Goal: Use online tool/utility: Utilize a website feature to perform a specific function

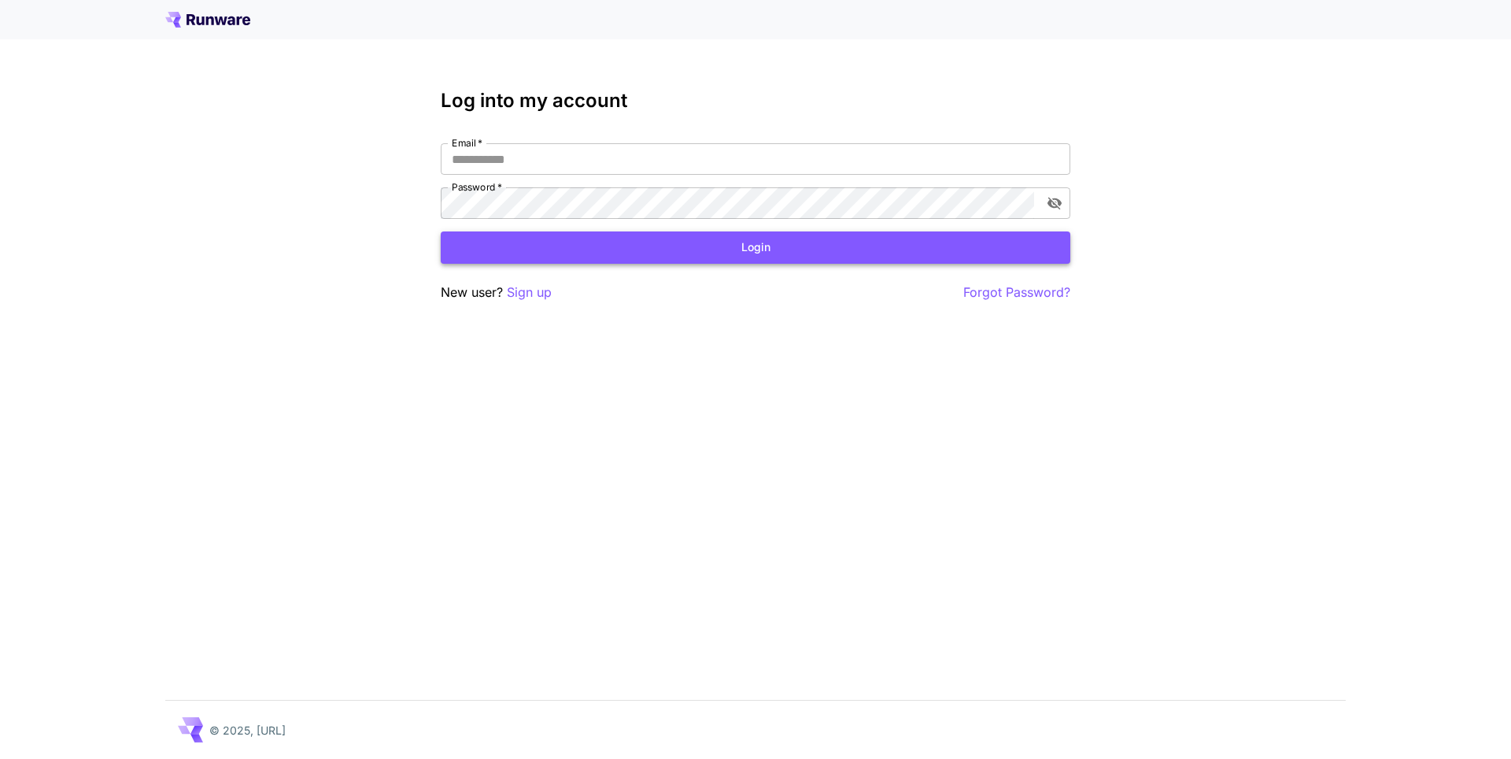
type input "**********"
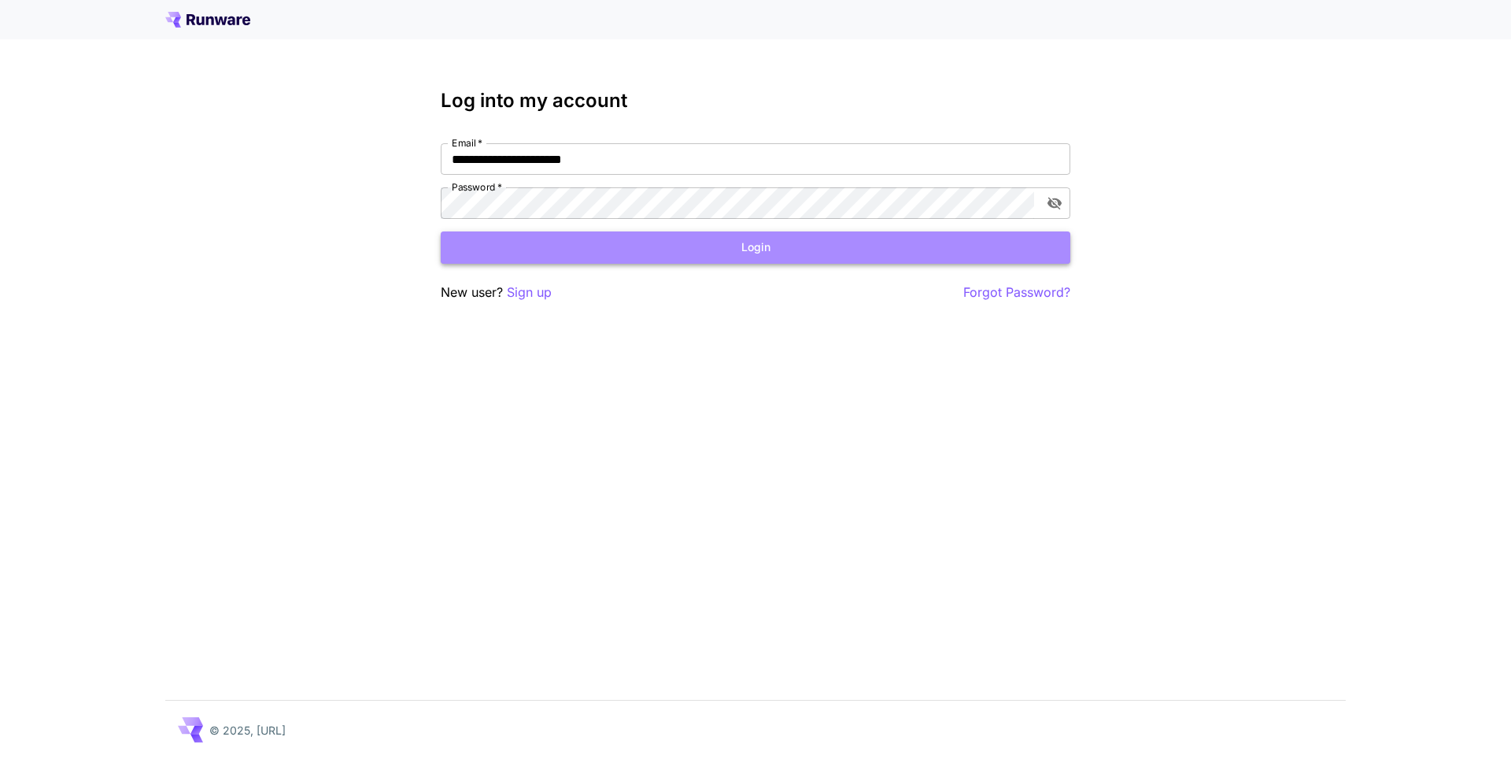
click at [559, 254] on button "Login" at bounding box center [755, 247] width 629 height 32
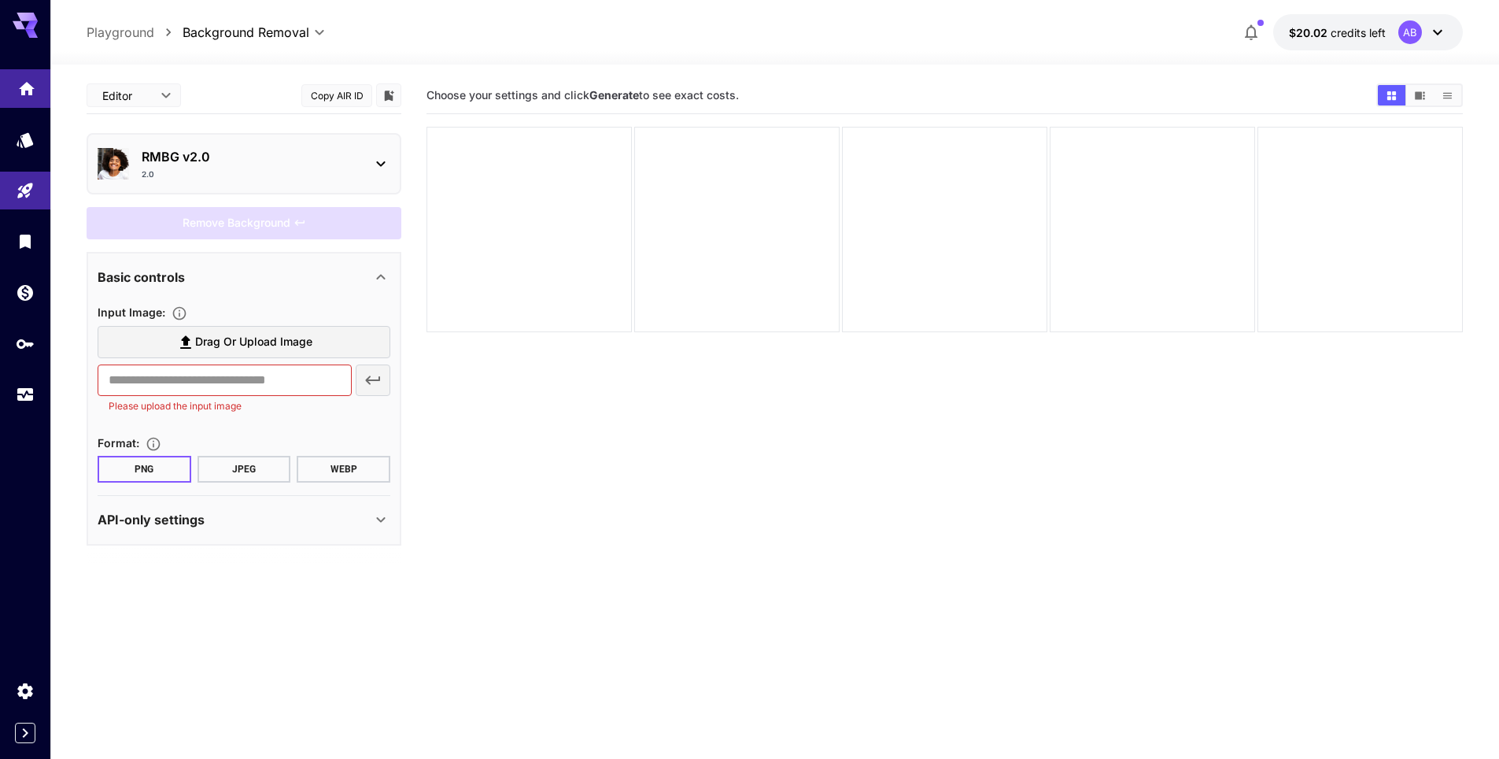
click at [29, 87] on icon "Home" at bounding box center [27, 83] width 16 height 13
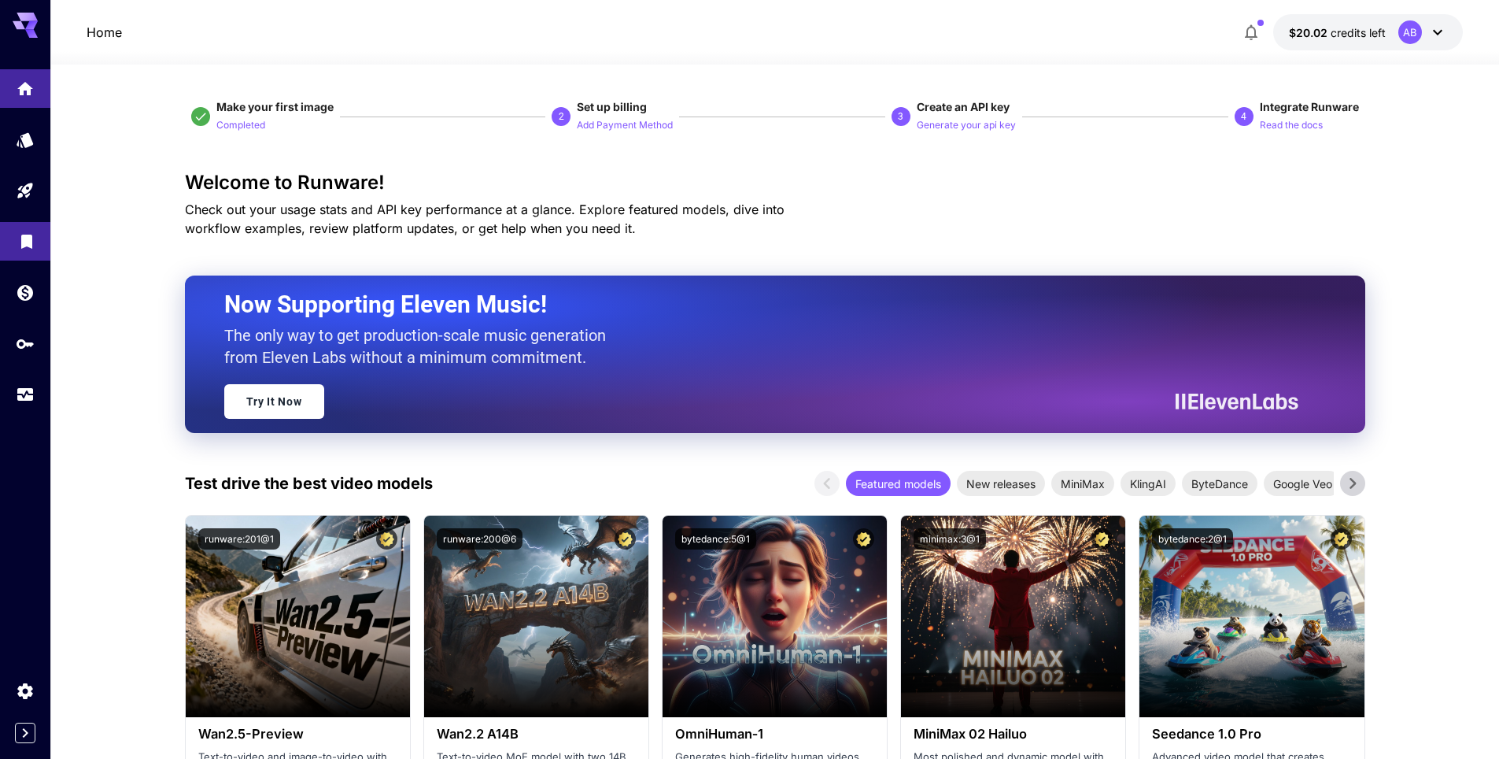
click at [31, 233] on icon "Library" at bounding box center [26, 237] width 11 height 14
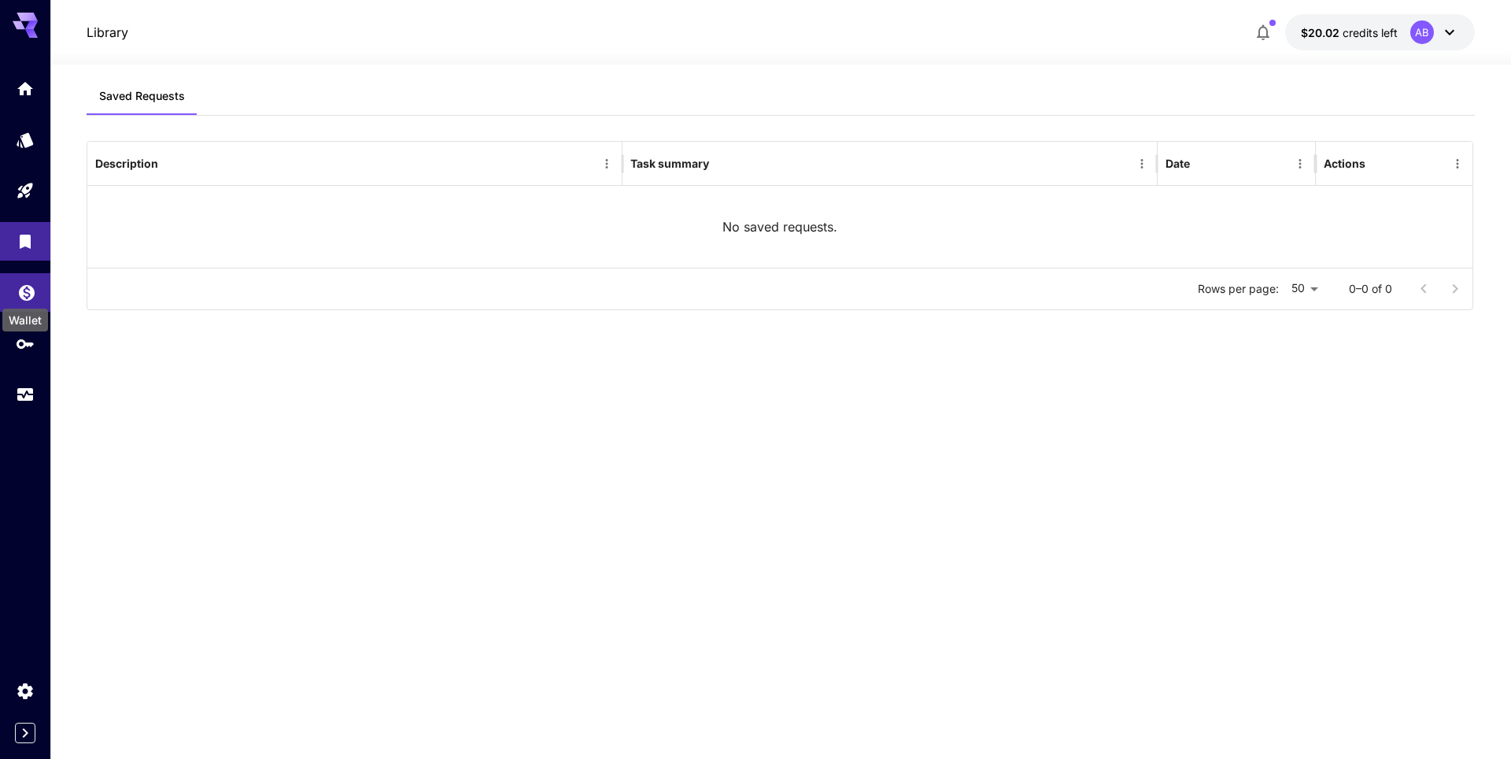
click at [26, 290] on icon "Wallet" at bounding box center [27, 288] width 16 height 16
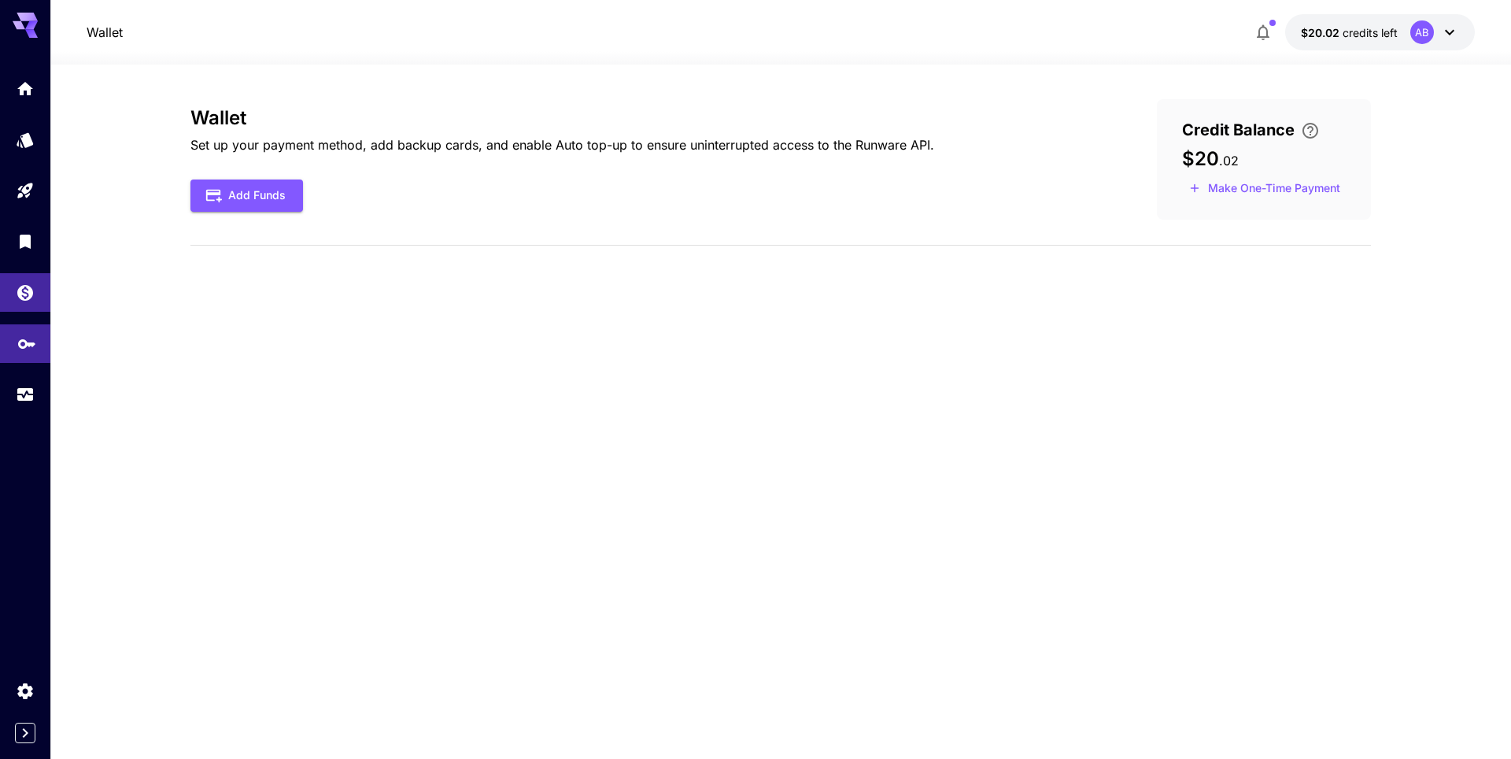
click at [13, 344] on link at bounding box center [25, 343] width 50 height 39
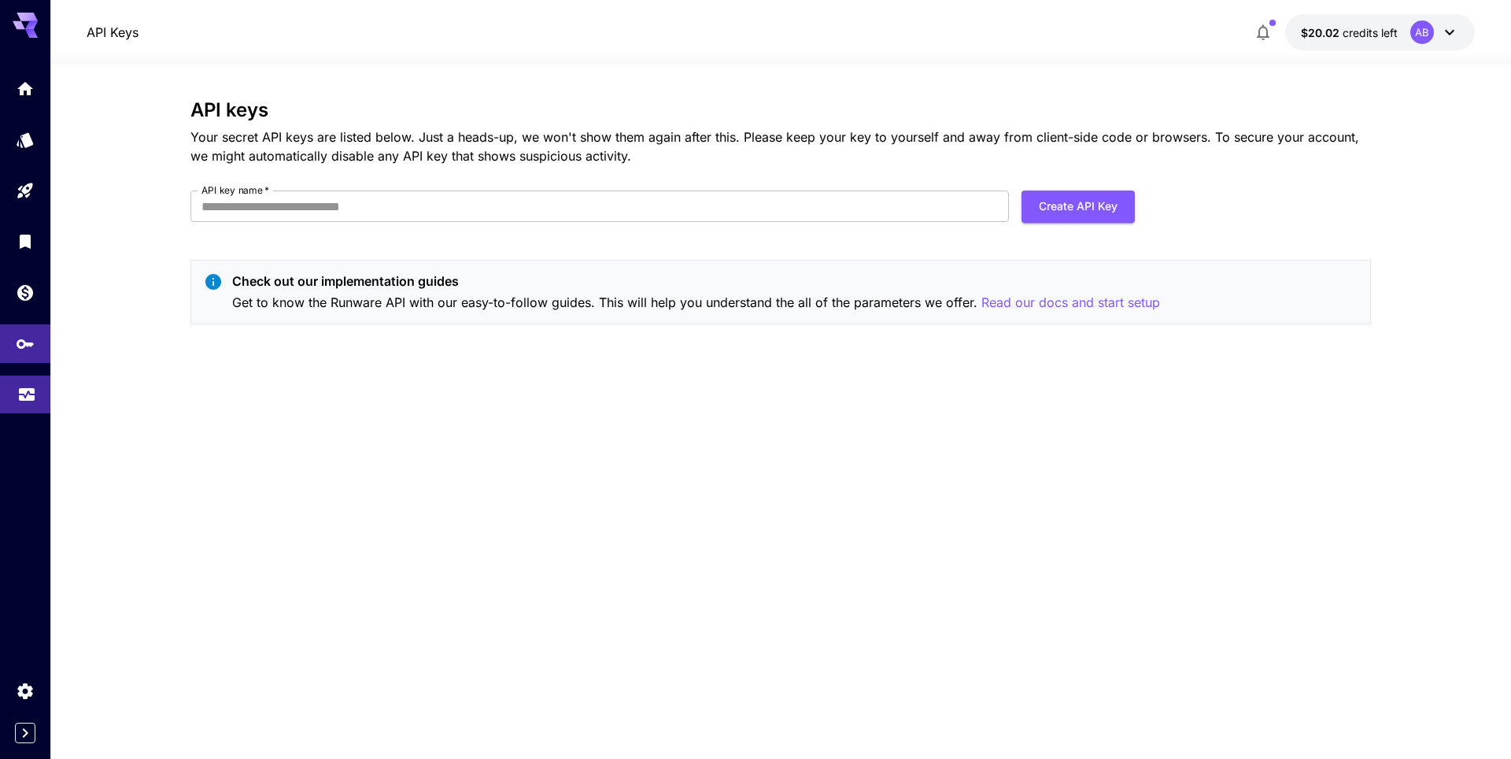
click at [35, 378] on link at bounding box center [25, 394] width 50 height 39
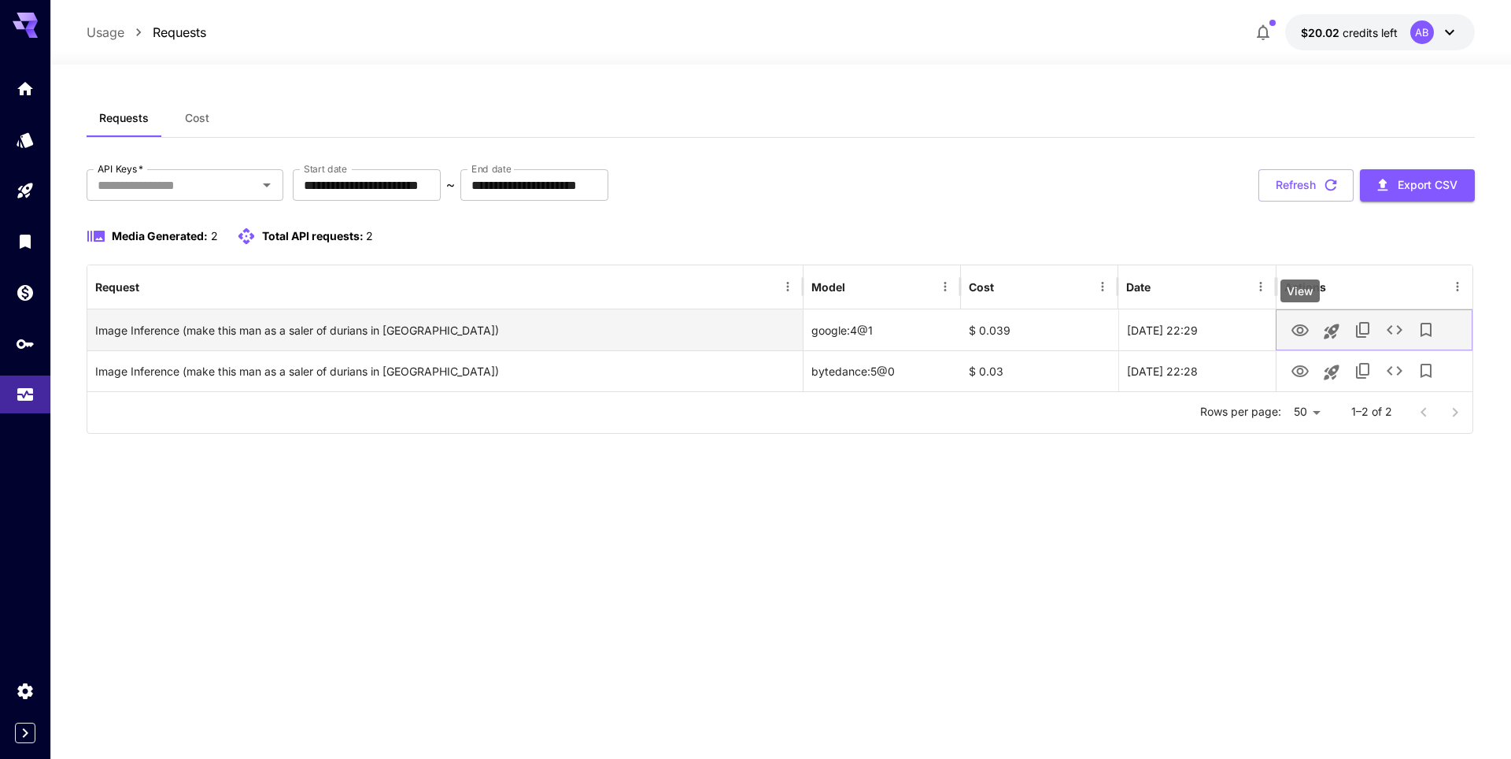
click at [1298, 334] on icon "View" at bounding box center [1299, 330] width 17 height 12
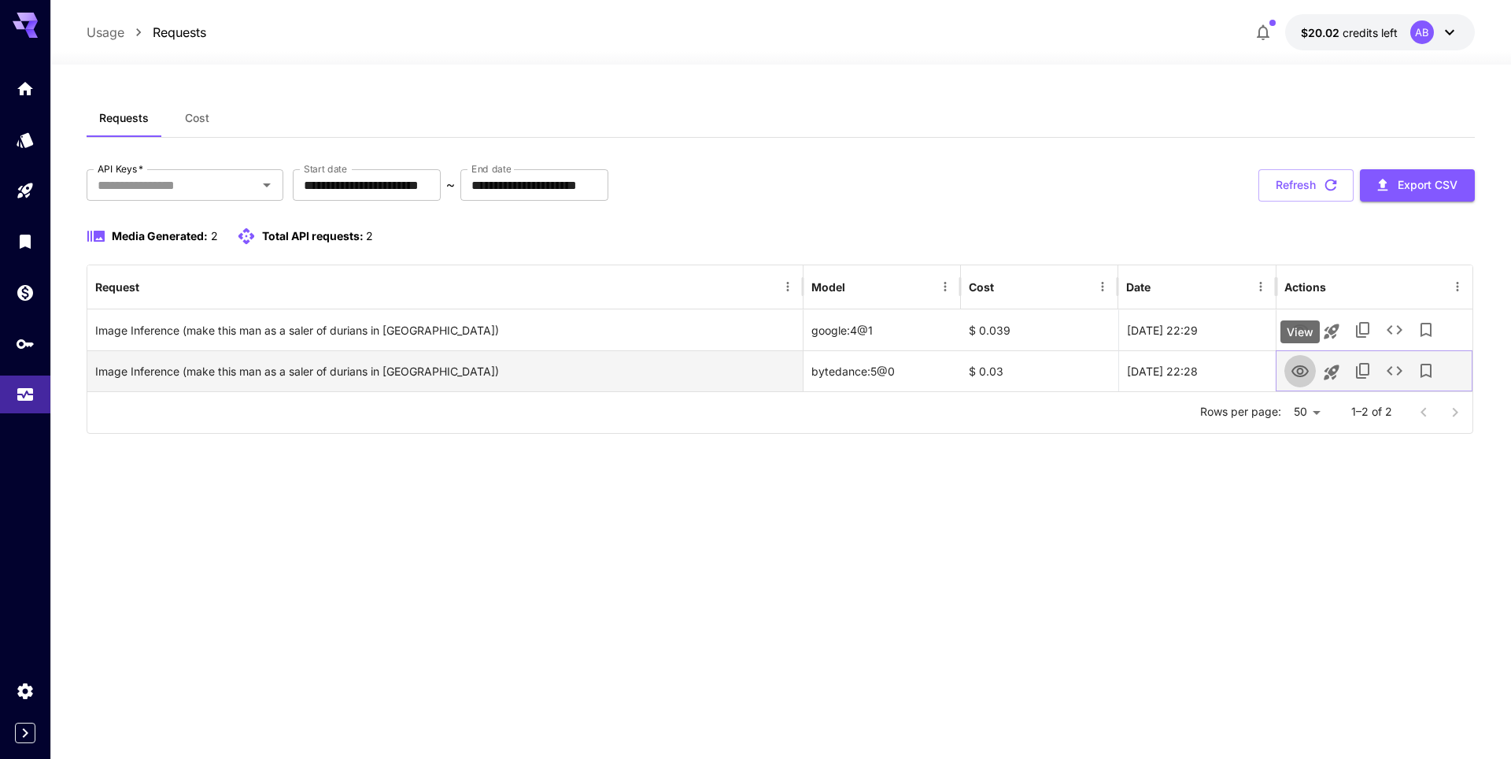
click at [1299, 368] on icon "View" at bounding box center [1299, 371] width 17 height 12
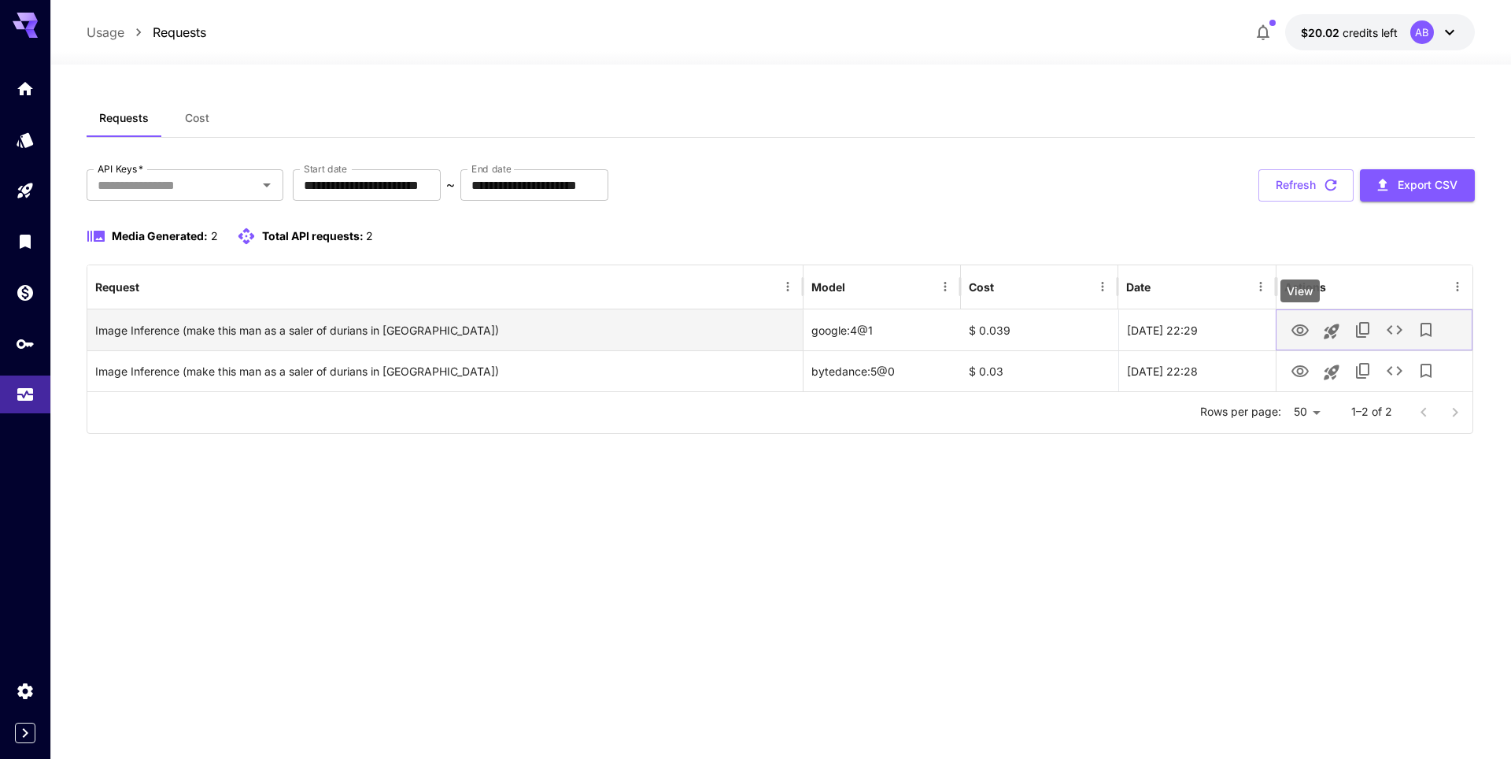
click at [1305, 334] on icon "View" at bounding box center [1299, 330] width 19 height 19
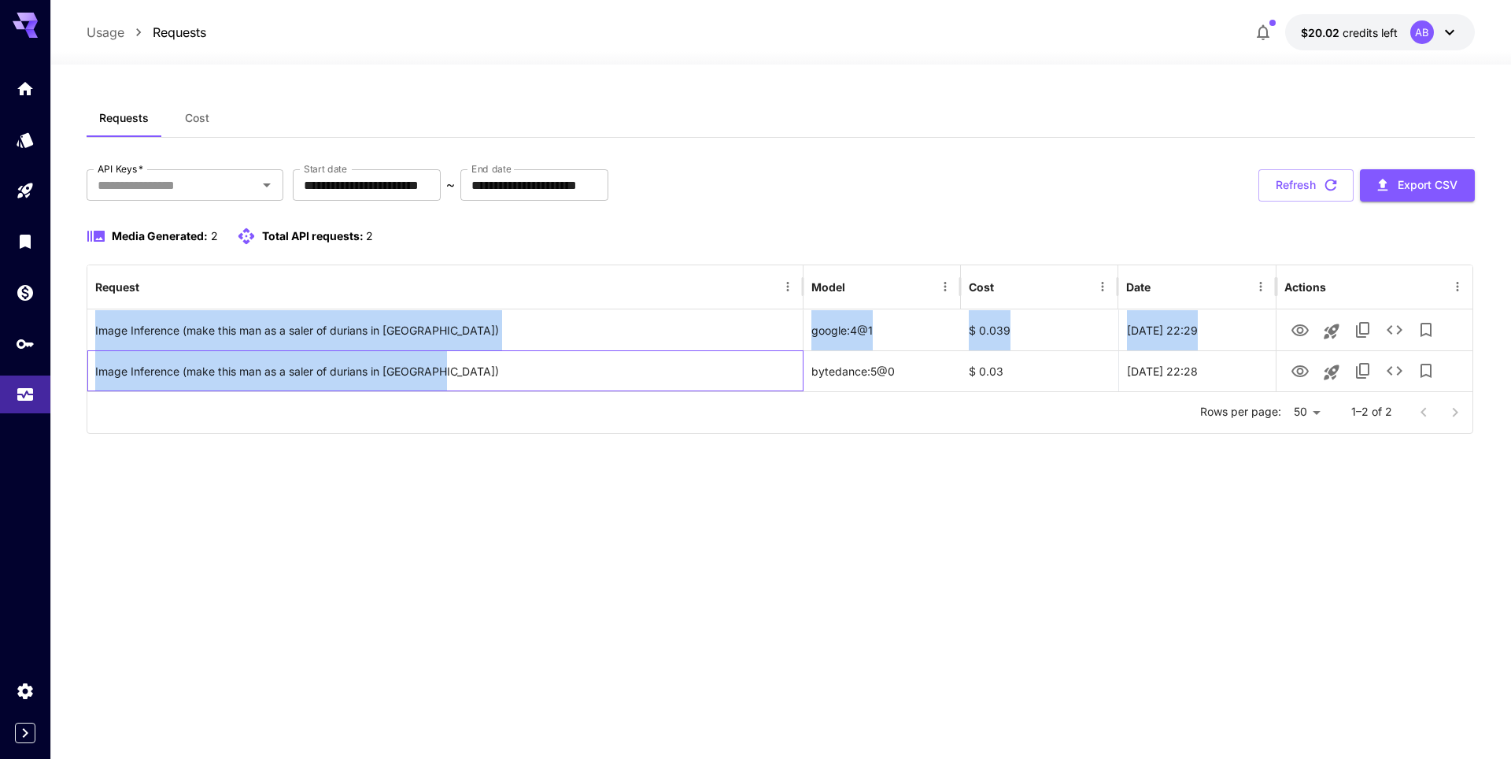
drag, startPoint x: 400, startPoint y: 367, endPoint x: 83, endPoint y: 360, distance: 317.2
click at [83, 360] on section "**********" at bounding box center [780, 412] width 1460 height 694
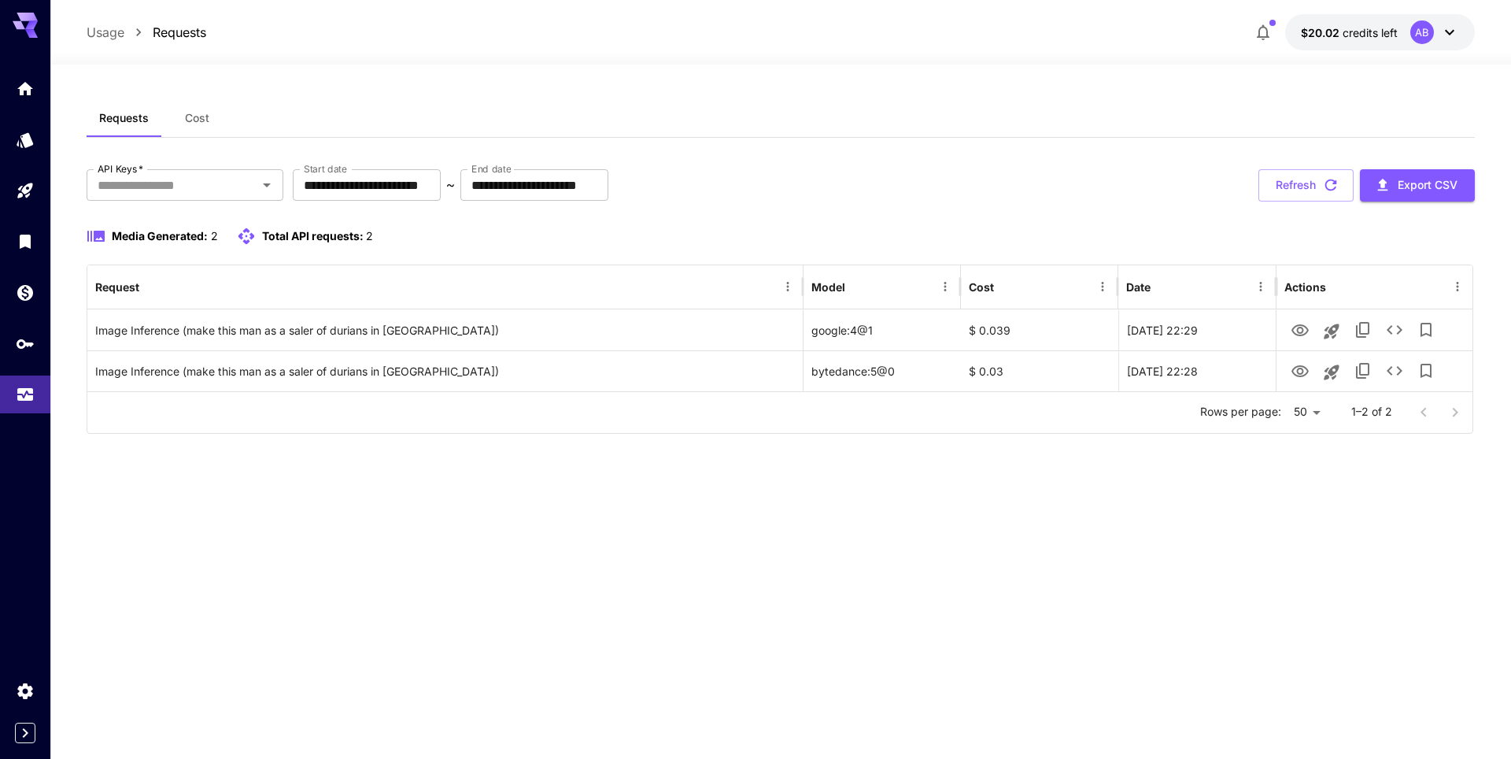
click at [591, 600] on div "**********" at bounding box center [780, 411] width 1387 height 625
click at [1450, 39] on div "AB" at bounding box center [1434, 32] width 49 height 24
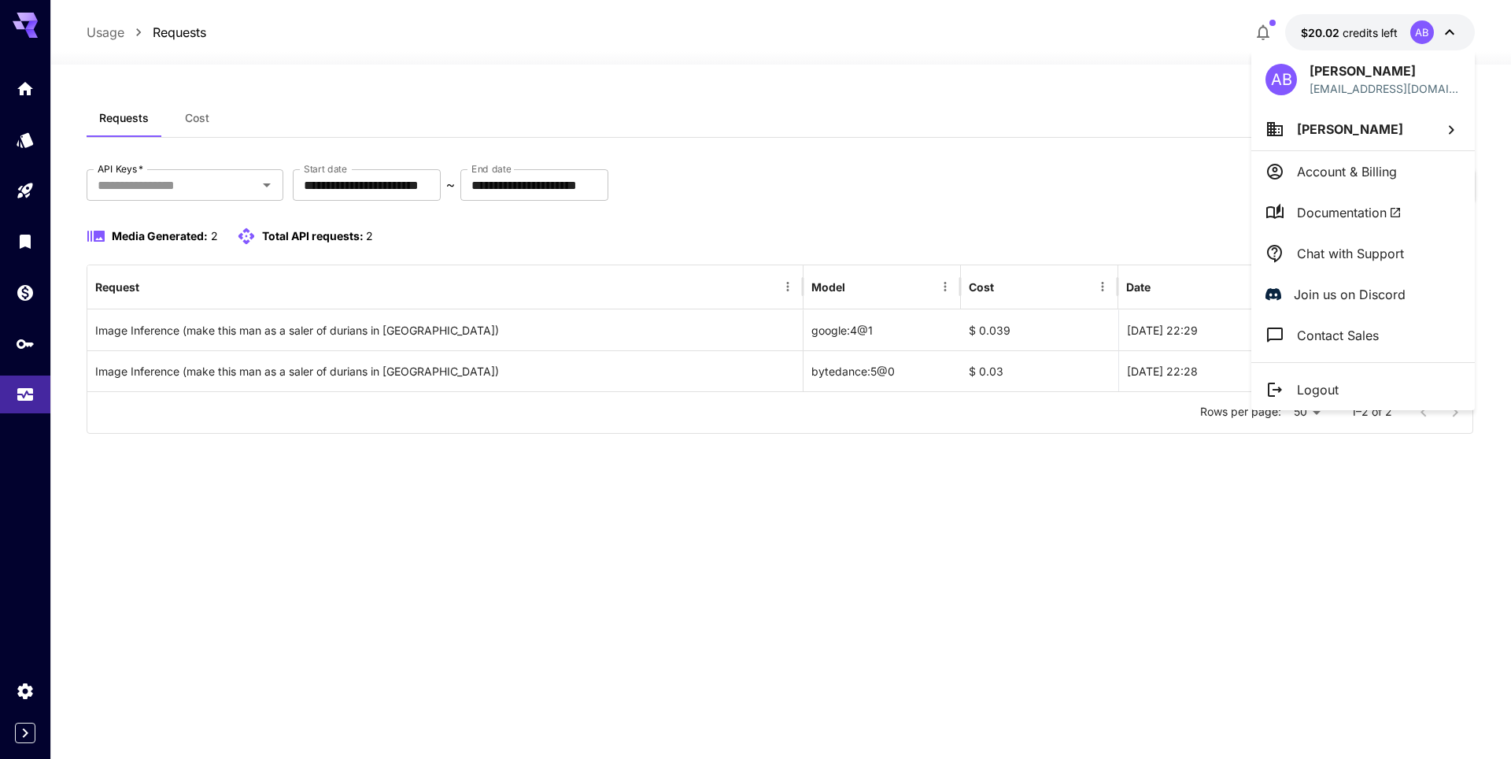
click at [1451, 35] on div at bounding box center [755, 379] width 1511 height 759
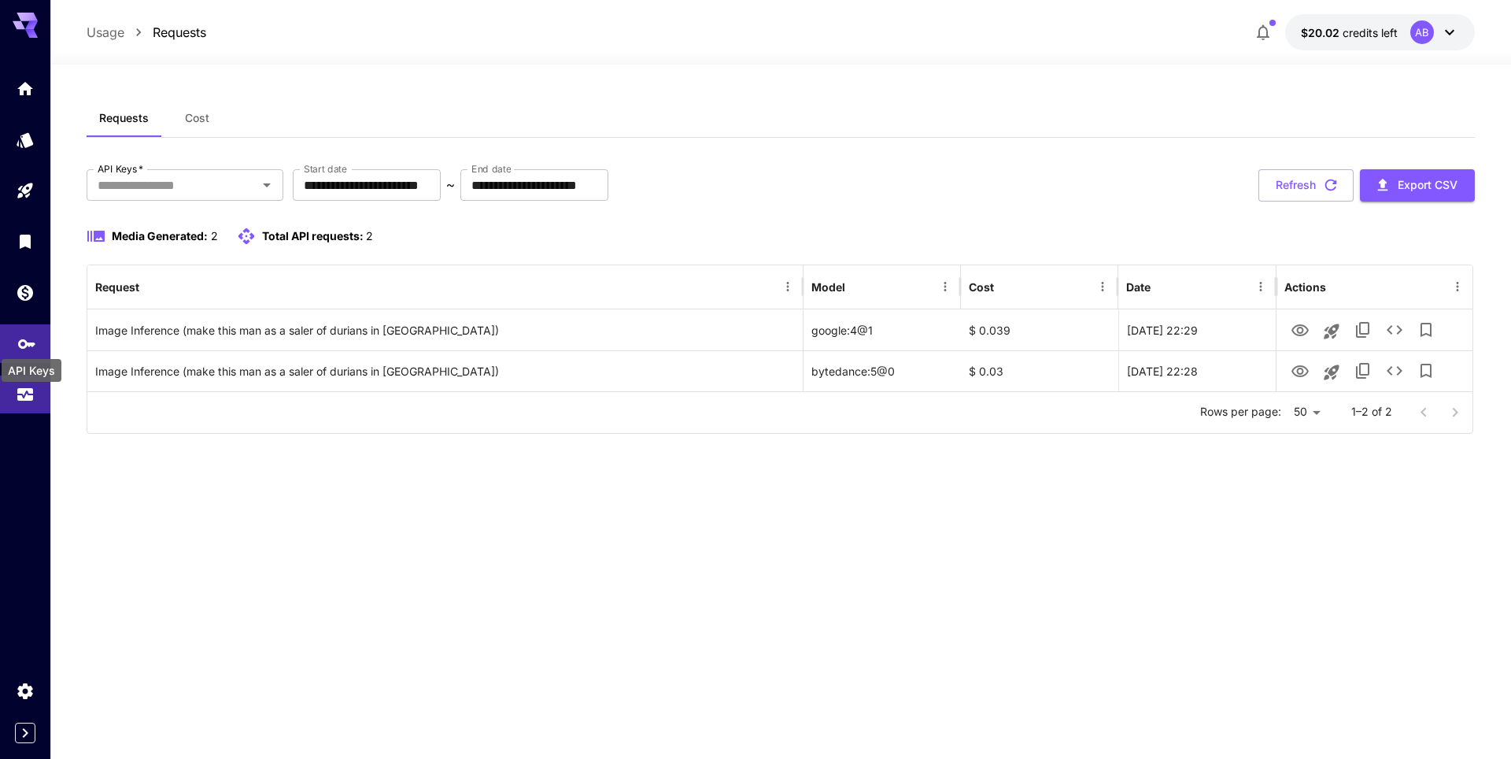
click at [29, 346] on icon "API Keys" at bounding box center [26, 338] width 19 height 19
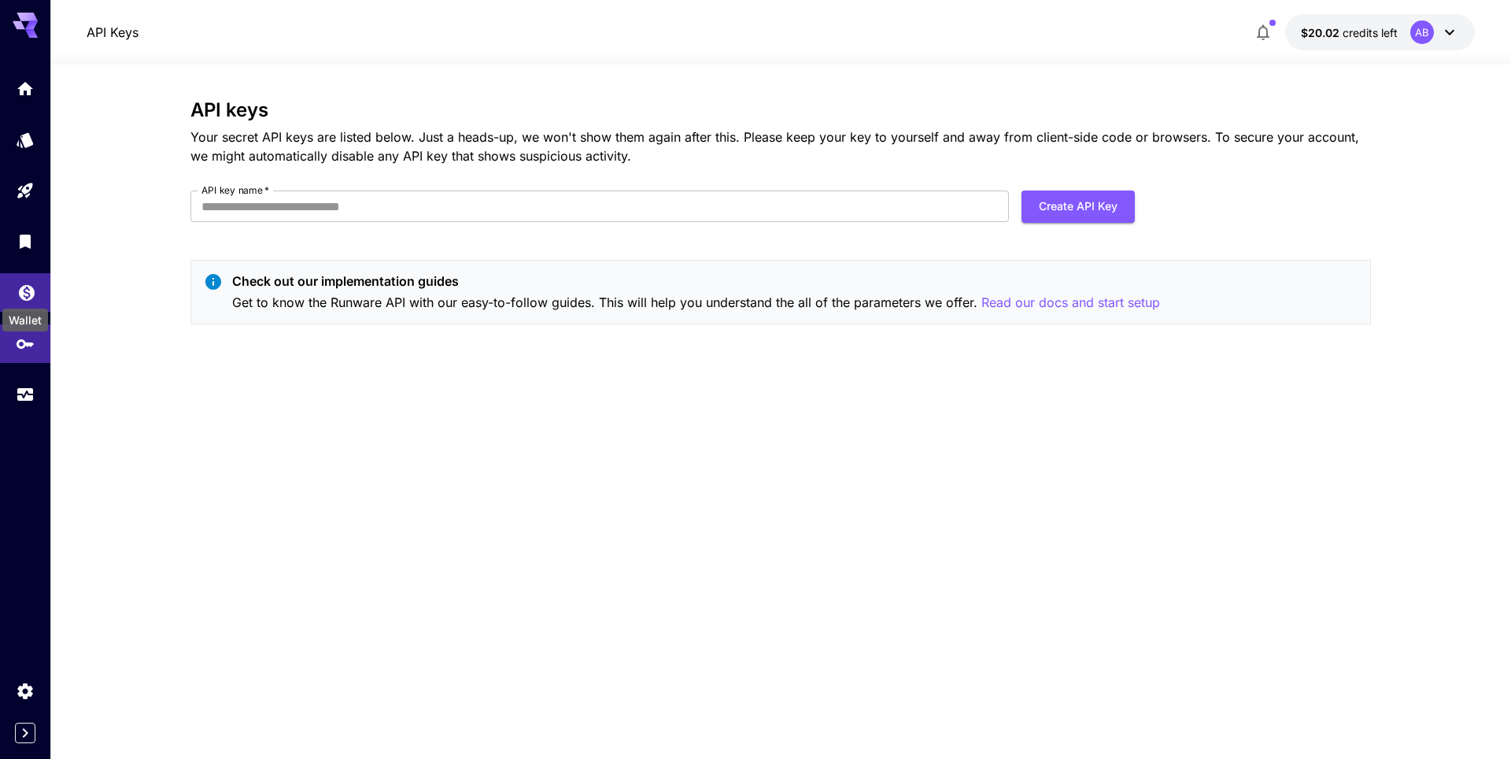
click at [27, 280] on icon "Wallet" at bounding box center [26, 288] width 19 height 19
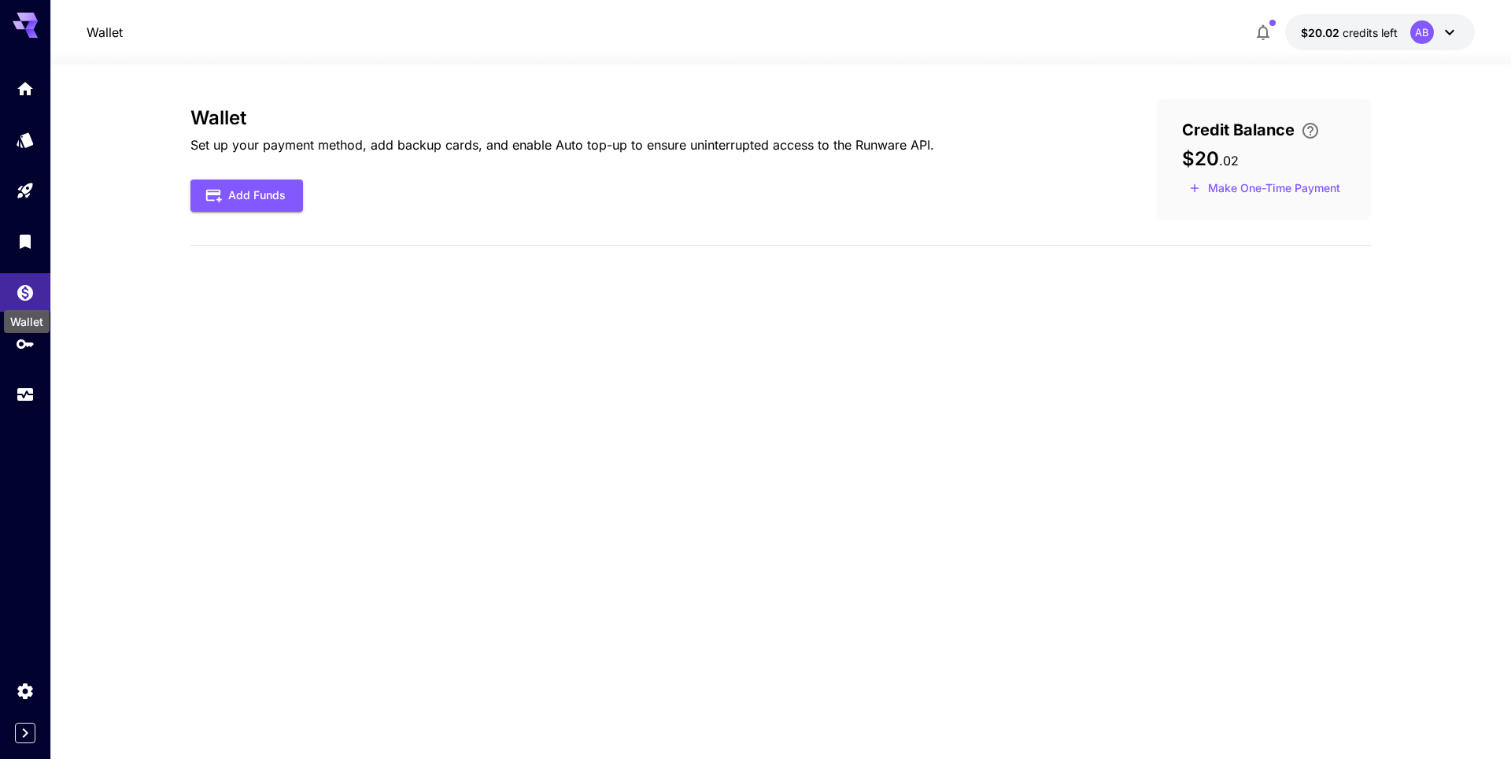
click at [29, 322] on div "Wallet" at bounding box center [27, 321] width 46 height 23
click at [28, 332] on div "Wallet" at bounding box center [26, 324] width 46 height 23
click at [23, 345] on icon "API Keys" at bounding box center [26, 338] width 19 height 19
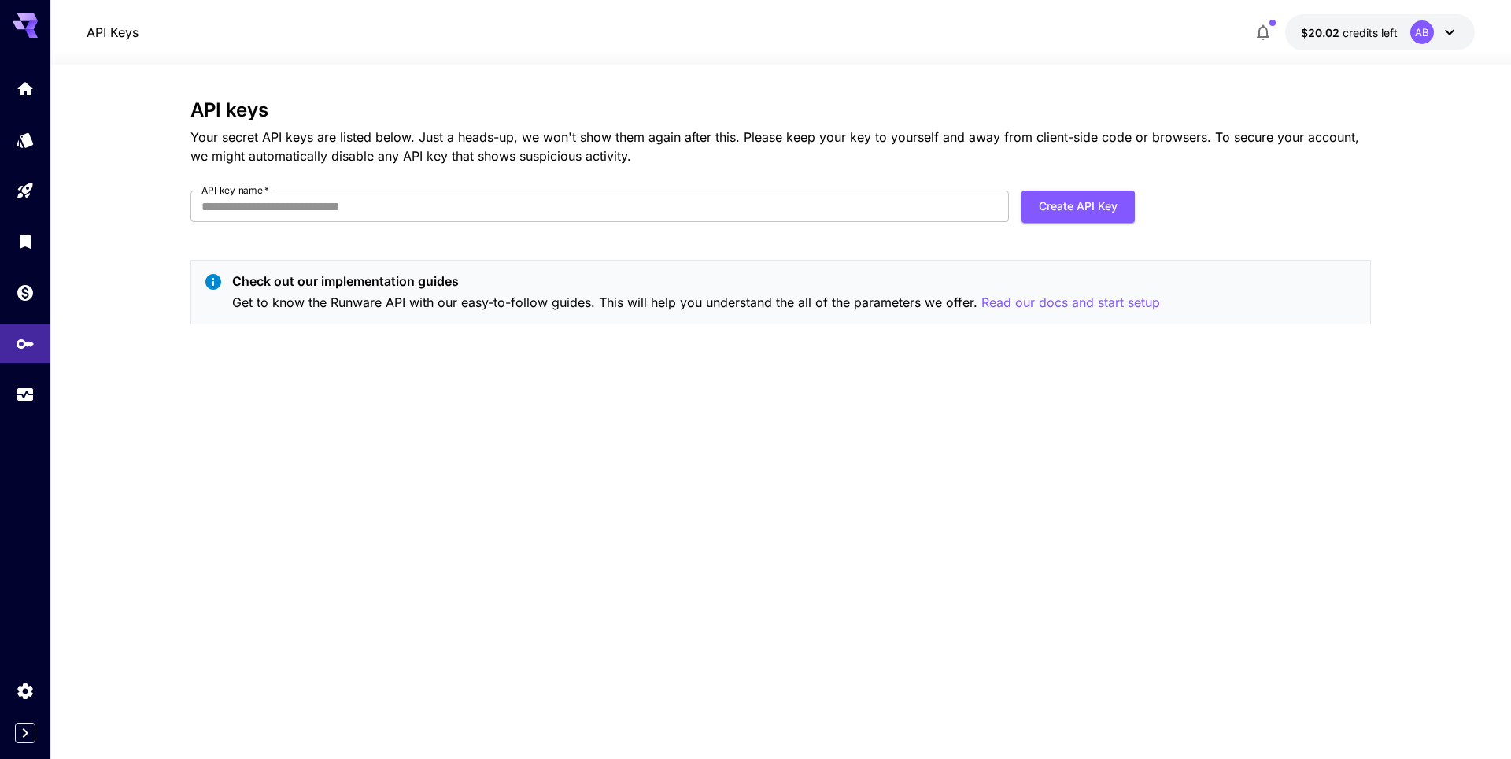
click at [26, 216] on div at bounding box center [25, 241] width 50 height 344
click at [26, 245] on icon "Library" at bounding box center [26, 236] width 19 height 19
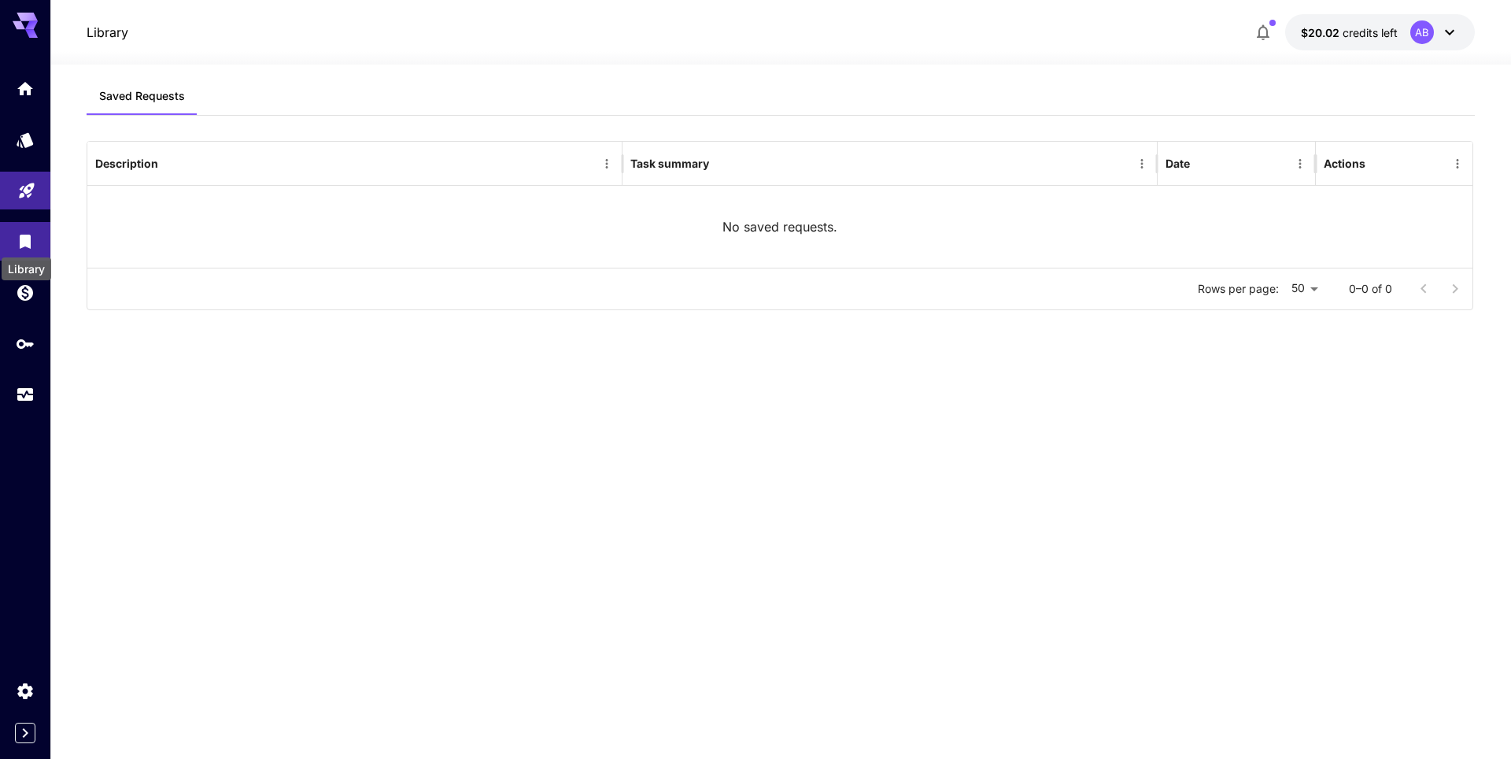
click at [25, 195] on link at bounding box center [25, 191] width 50 height 39
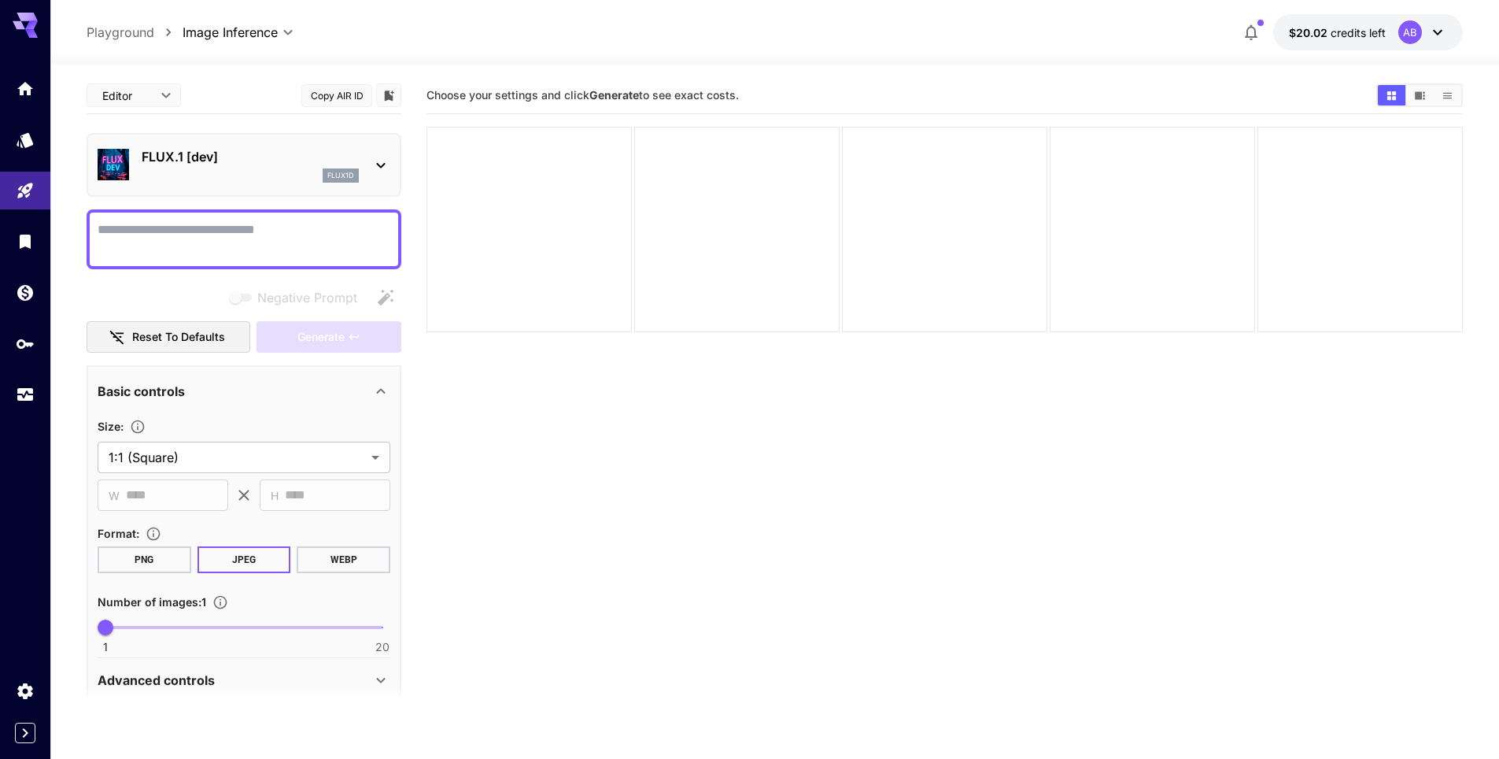
click at [728, 497] on section "Choose your settings and click Generate to see exact costs." at bounding box center [944, 456] width 1036 height 759
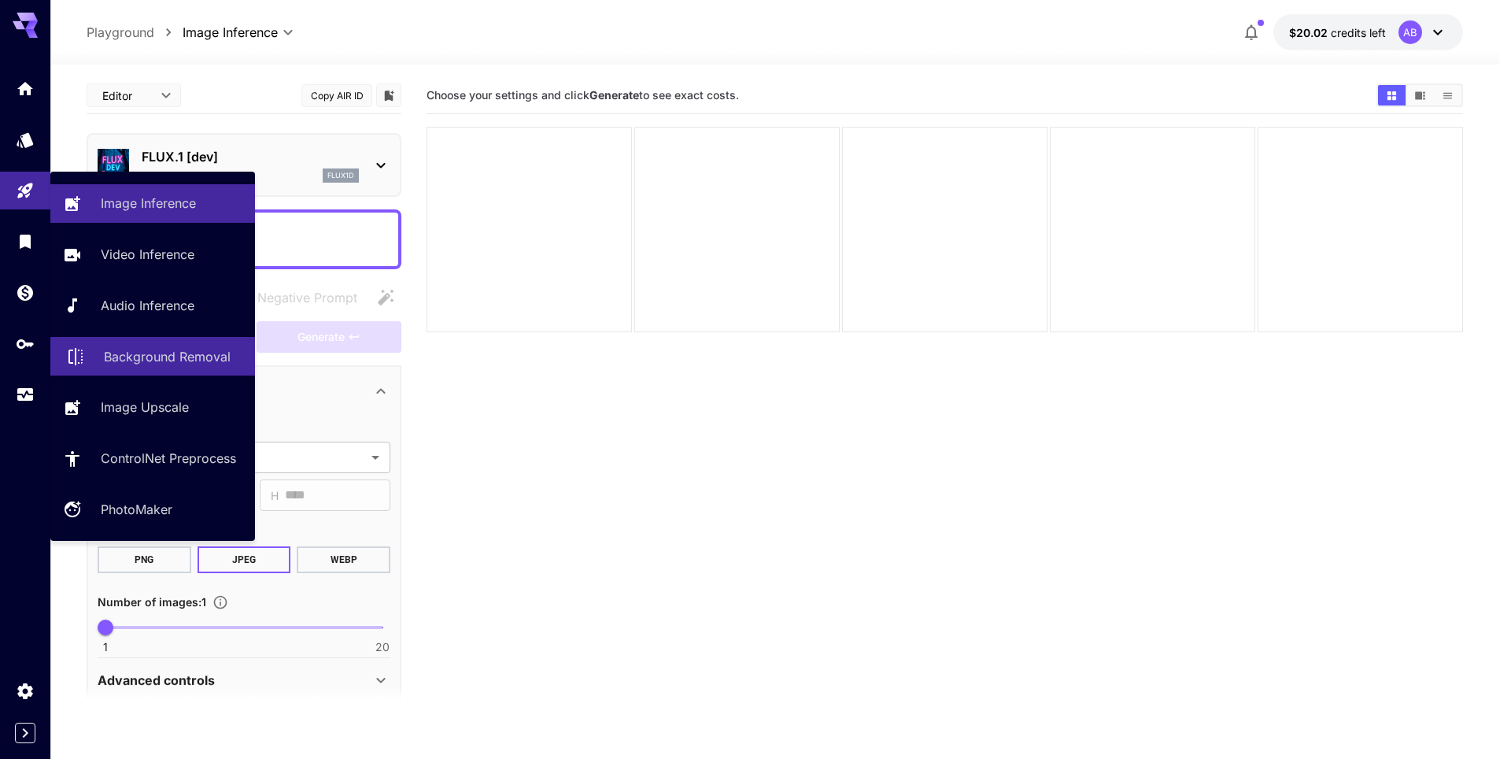
click at [178, 368] on link "Background Removal" at bounding box center [152, 356] width 205 height 39
type input "**********"
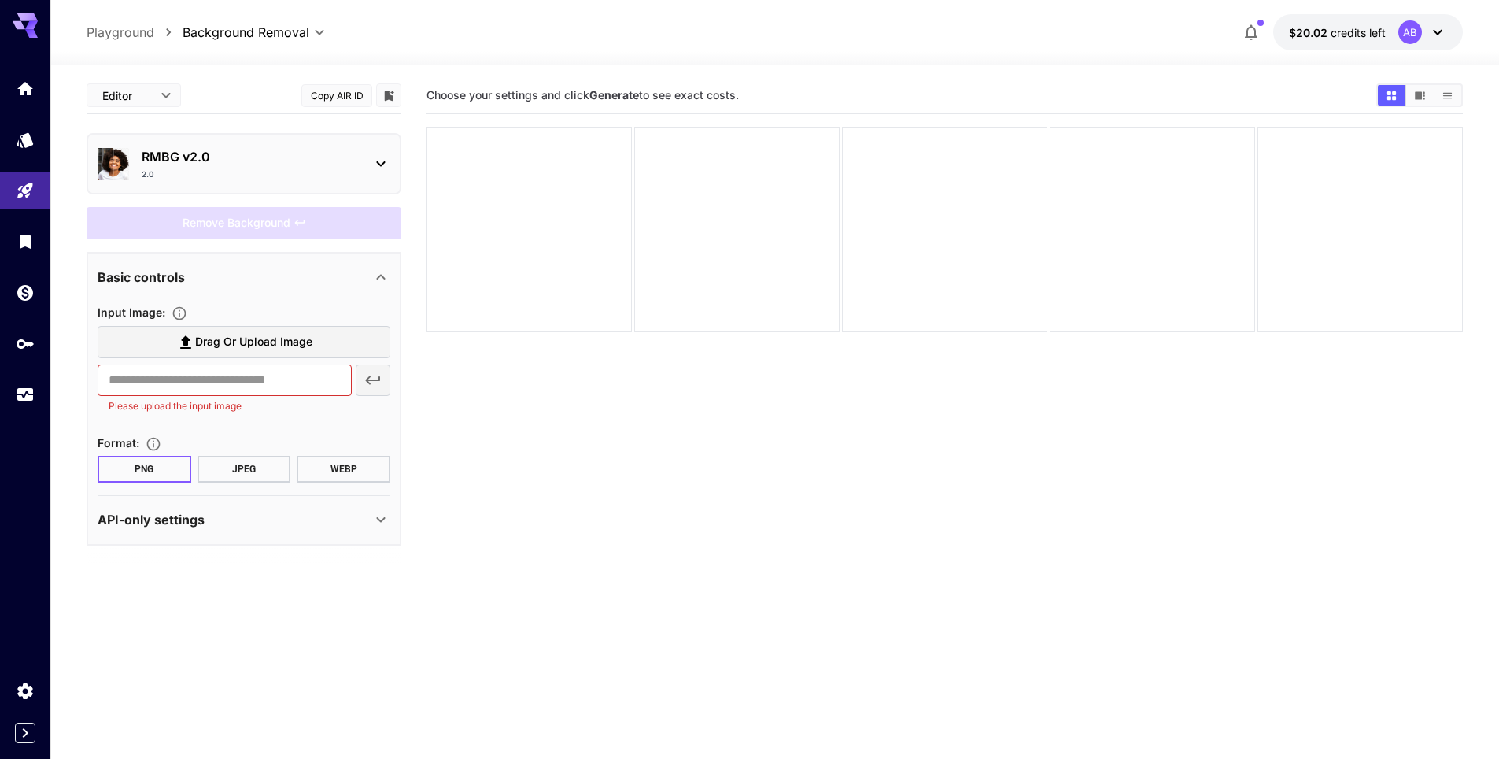
drag, startPoint x: 159, startPoint y: 221, endPoint x: 162, endPoint y: 229, distance: 8.5
click at [159, 223] on div "Remove Background" at bounding box center [244, 223] width 315 height 32
click at [197, 341] on span "Drag or upload image" at bounding box center [253, 342] width 117 height 20
click at [0, 0] on input "Drag or upload image" at bounding box center [0, 0] width 0 height 0
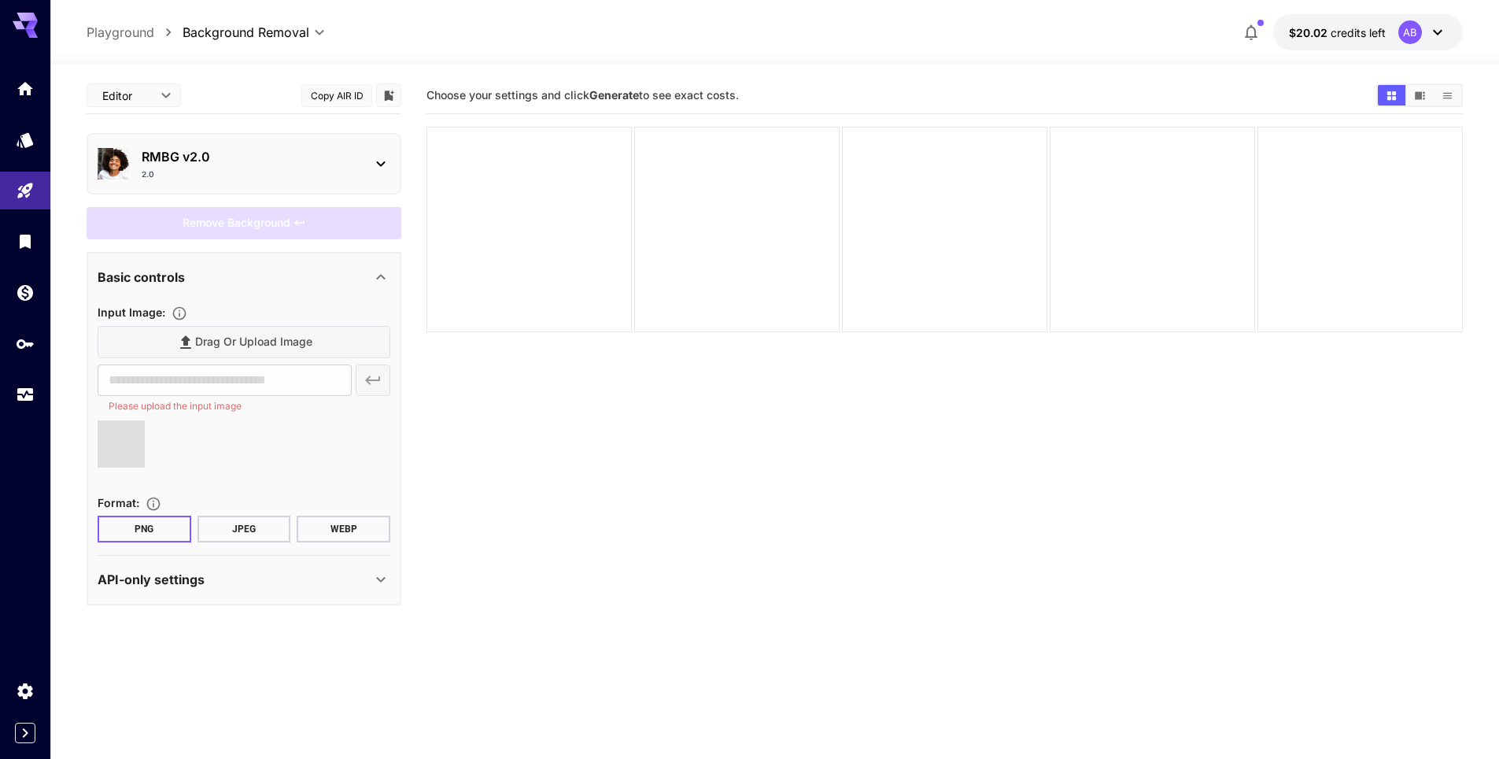
type input "**********"
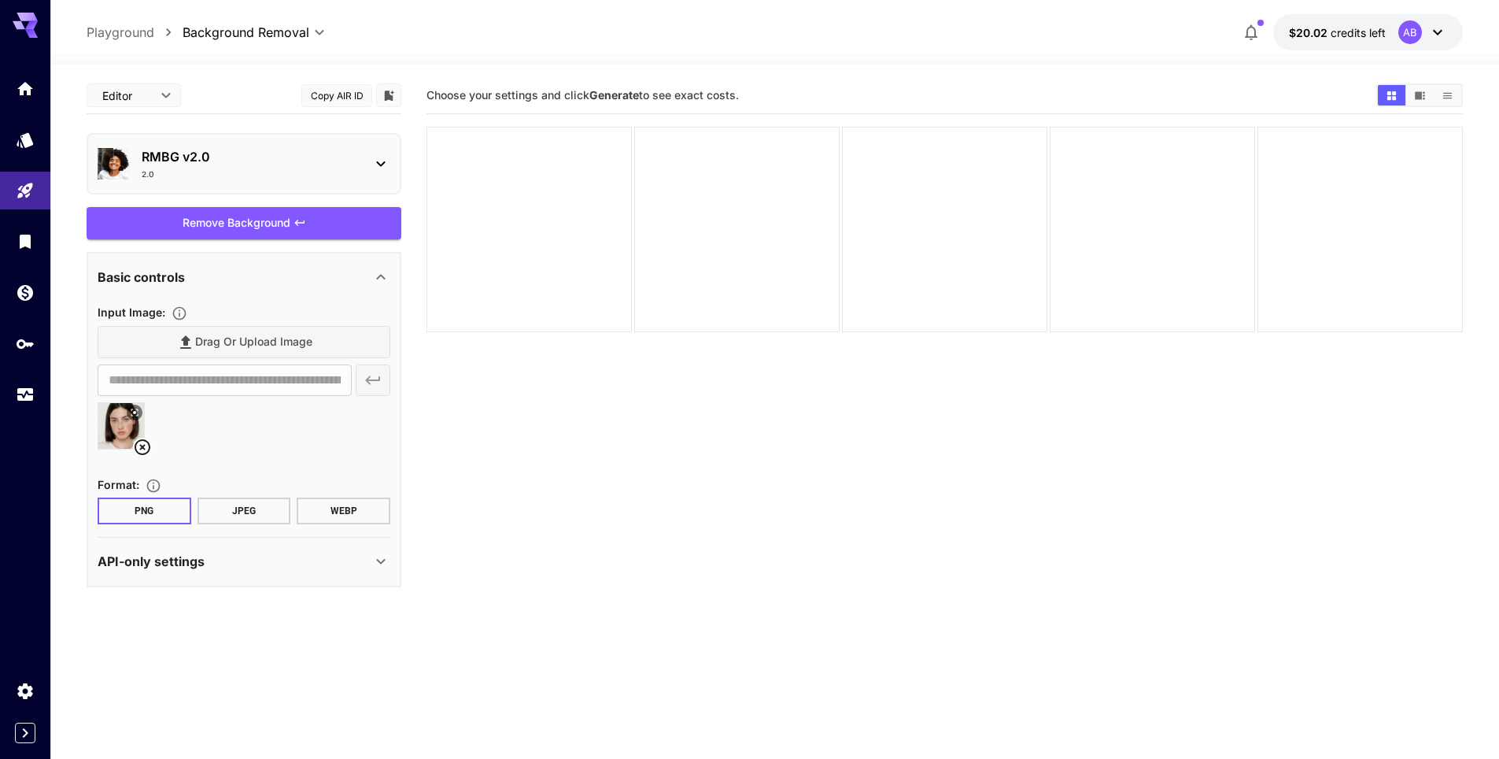
click at [196, 562] on p "API-only settings" at bounding box center [151, 561] width 107 height 19
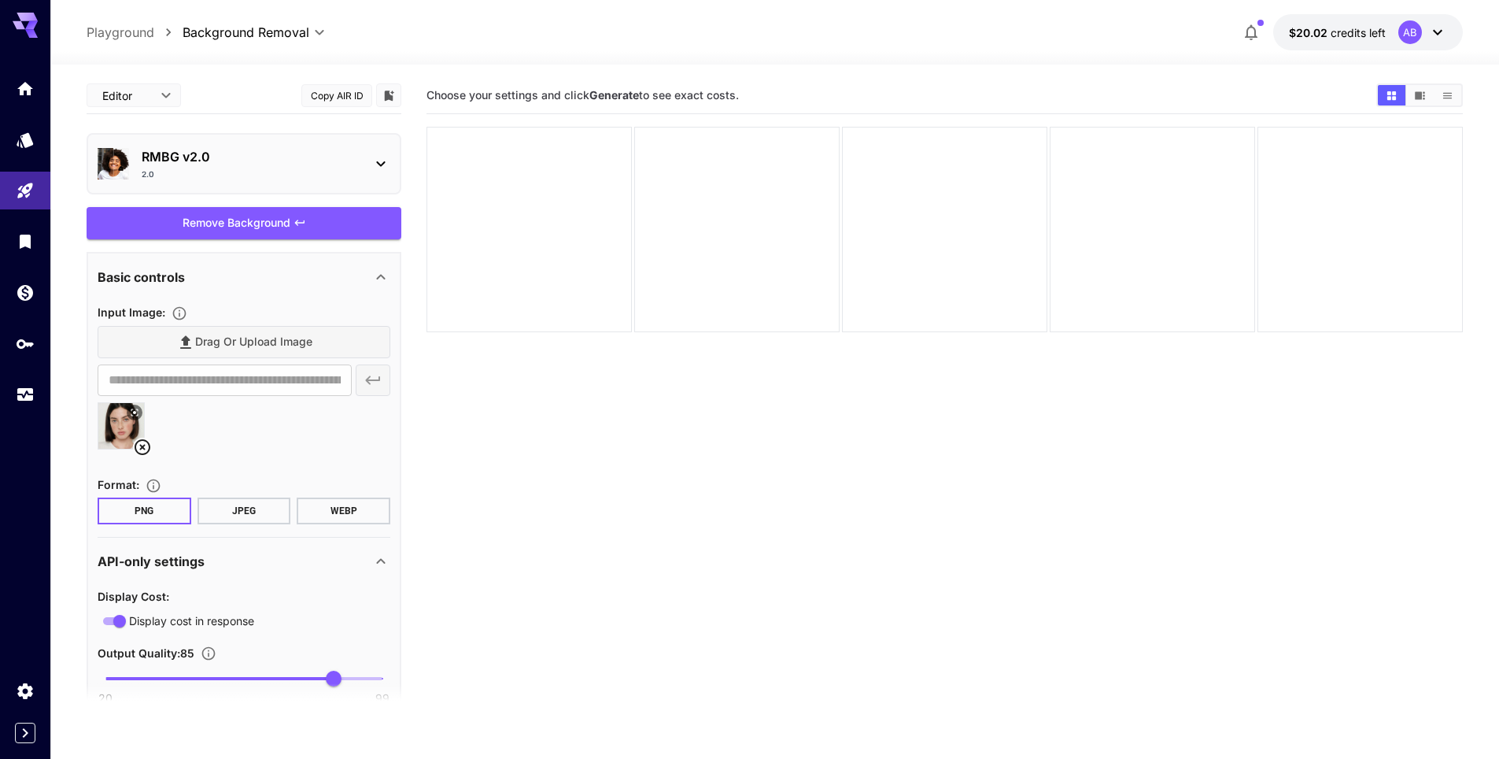
drag, startPoint x: 425, startPoint y: 93, endPoint x: 797, endPoint y: 96, distance: 372.2
click at [797, 96] on main "**********" at bounding box center [775, 462] width 1376 height 771
click at [578, 462] on section "Choose your settings and click Generate to see exact costs." at bounding box center [944, 456] width 1036 height 759
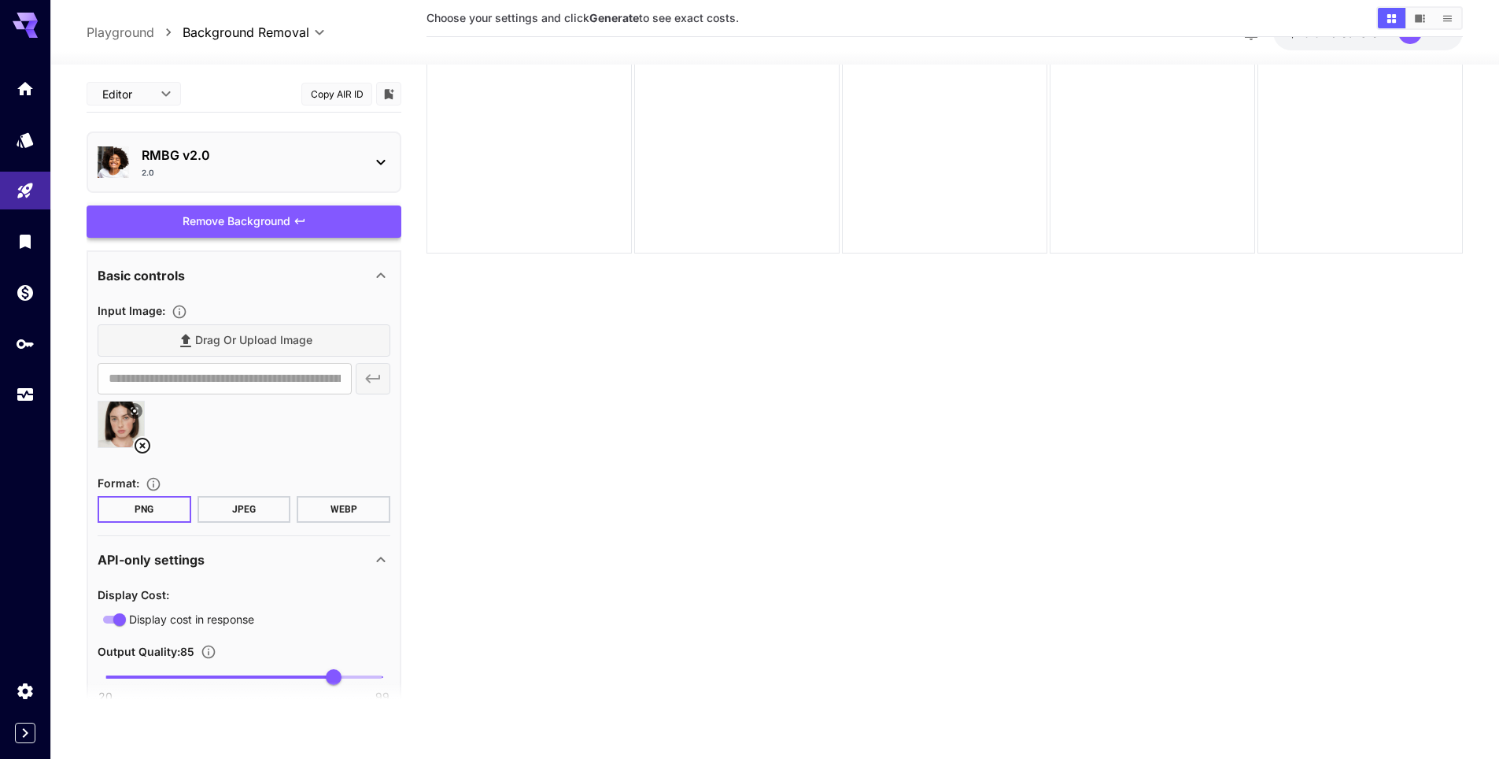
click at [259, 220] on div "Remove Background" at bounding box center [244, 221] width 315 height 32
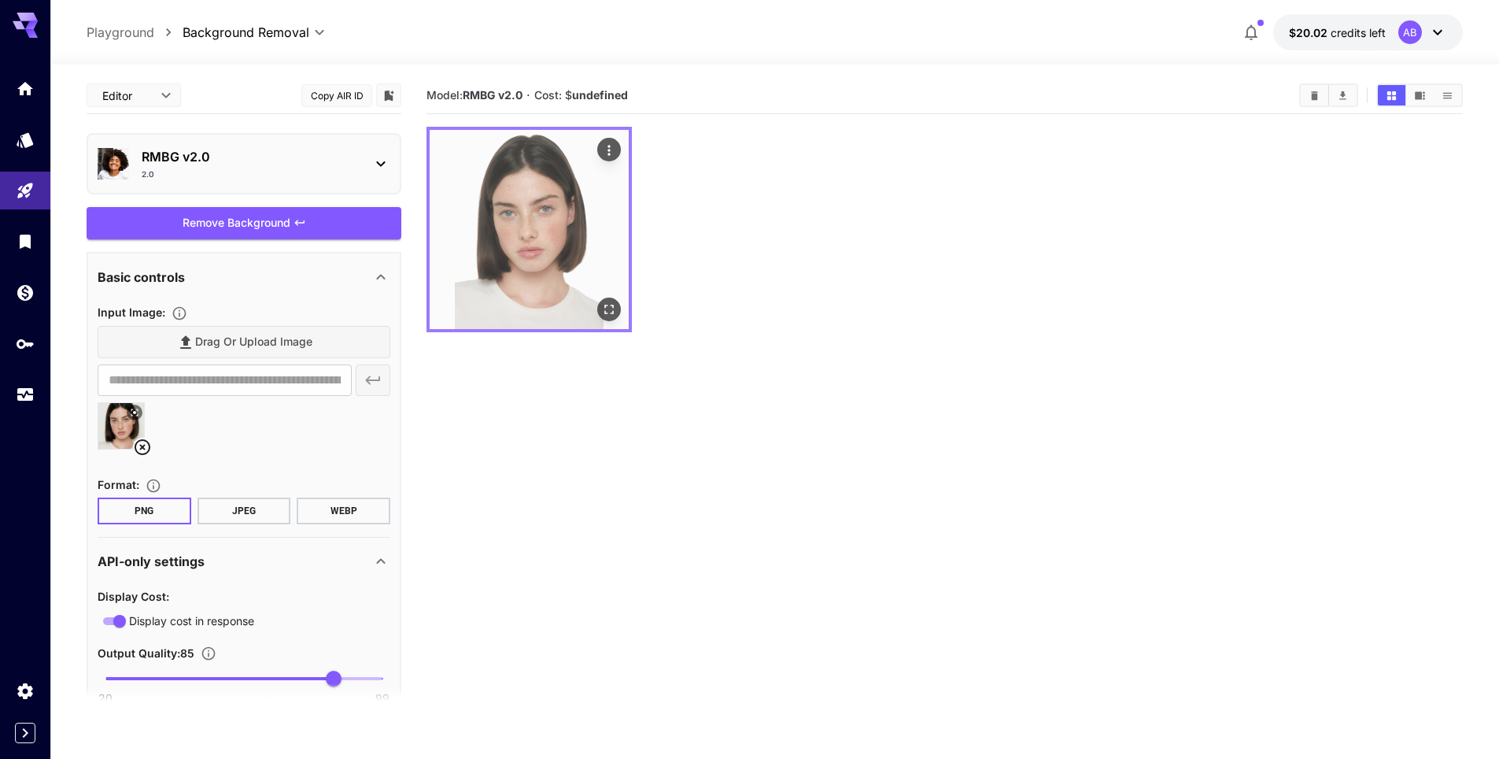
click at [513, 266] on img at bounding box center [529, 229] width 199 height 199
click at [541, 267] on img at bounding box center [529, 229] width 199 height 199
click at [617, 316] on button "Open in fullscreen" at bounding box center [609, 309] width 24 height 24
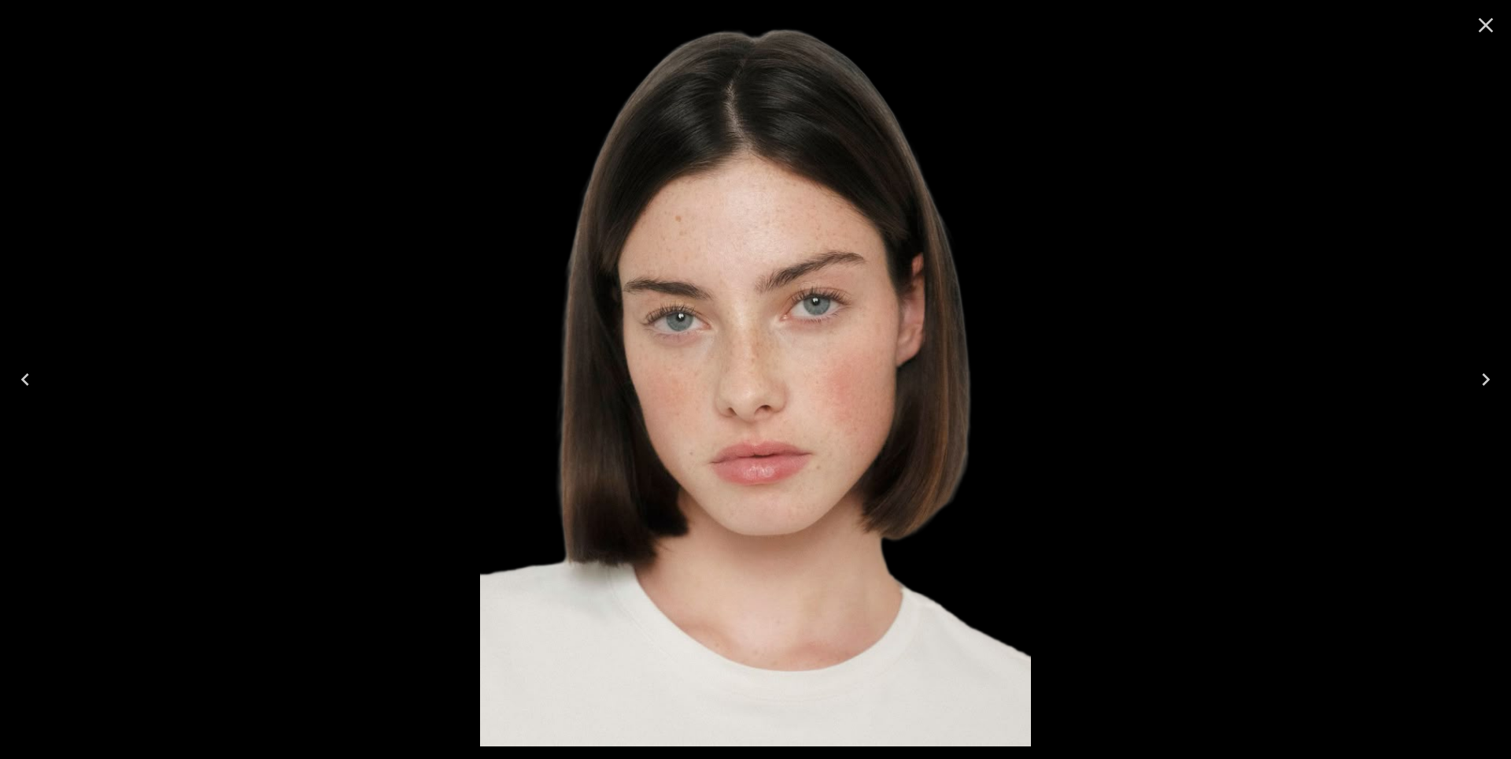
click at [1104, 437] on div at bounding box center [755, 379] width 1511 height 759
click at [840, 407] on img at bounding box center [755, 379] width 550 height 733
click at [1495, 24] on icon "Close" at bounding box center [1485, 25] width 25 height 25
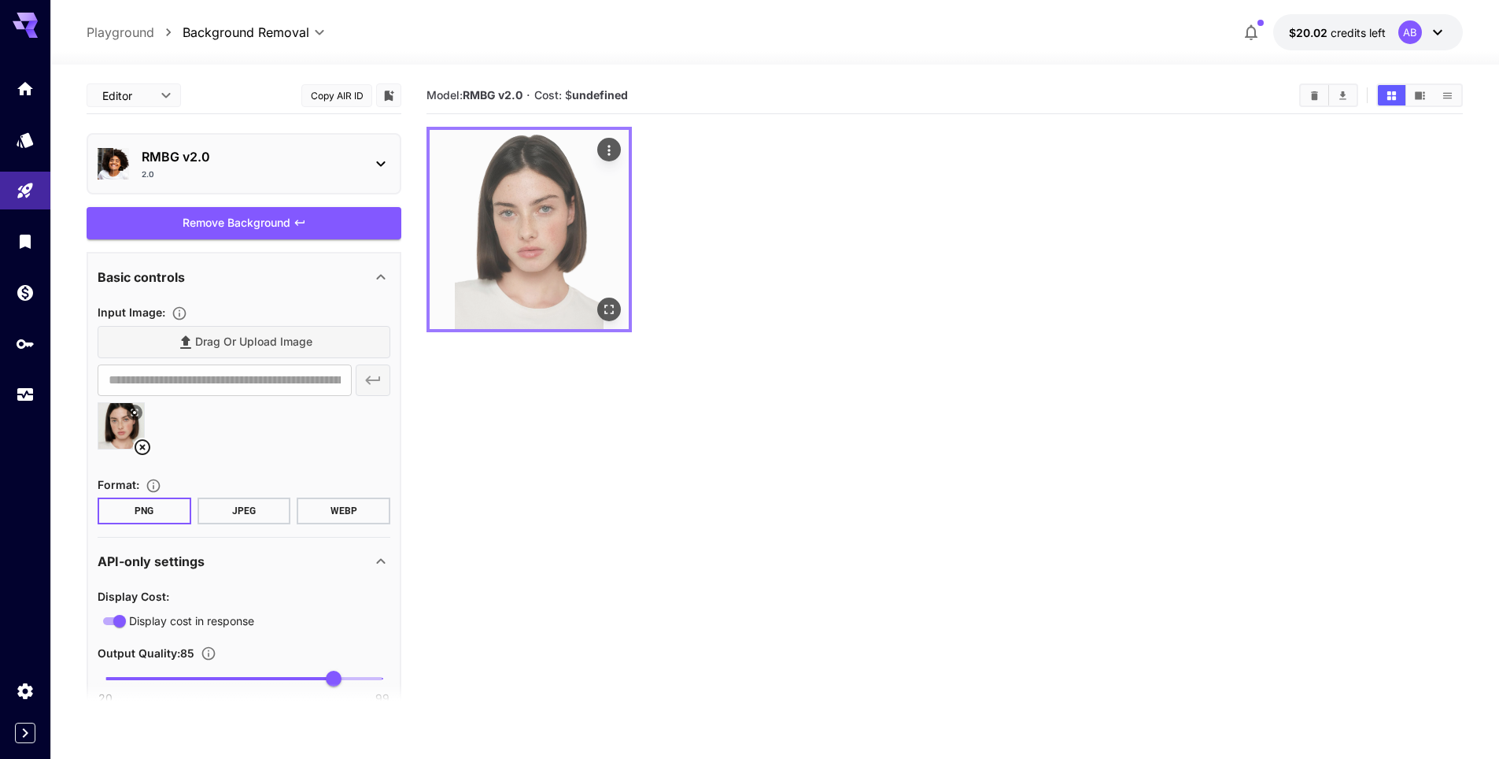
click at [622, 141] on img at bounding box center [529, 229] width 199 height 199
click at [615, 149] on icon "Actions" at bounding box center [609, 150] width 16 height 16
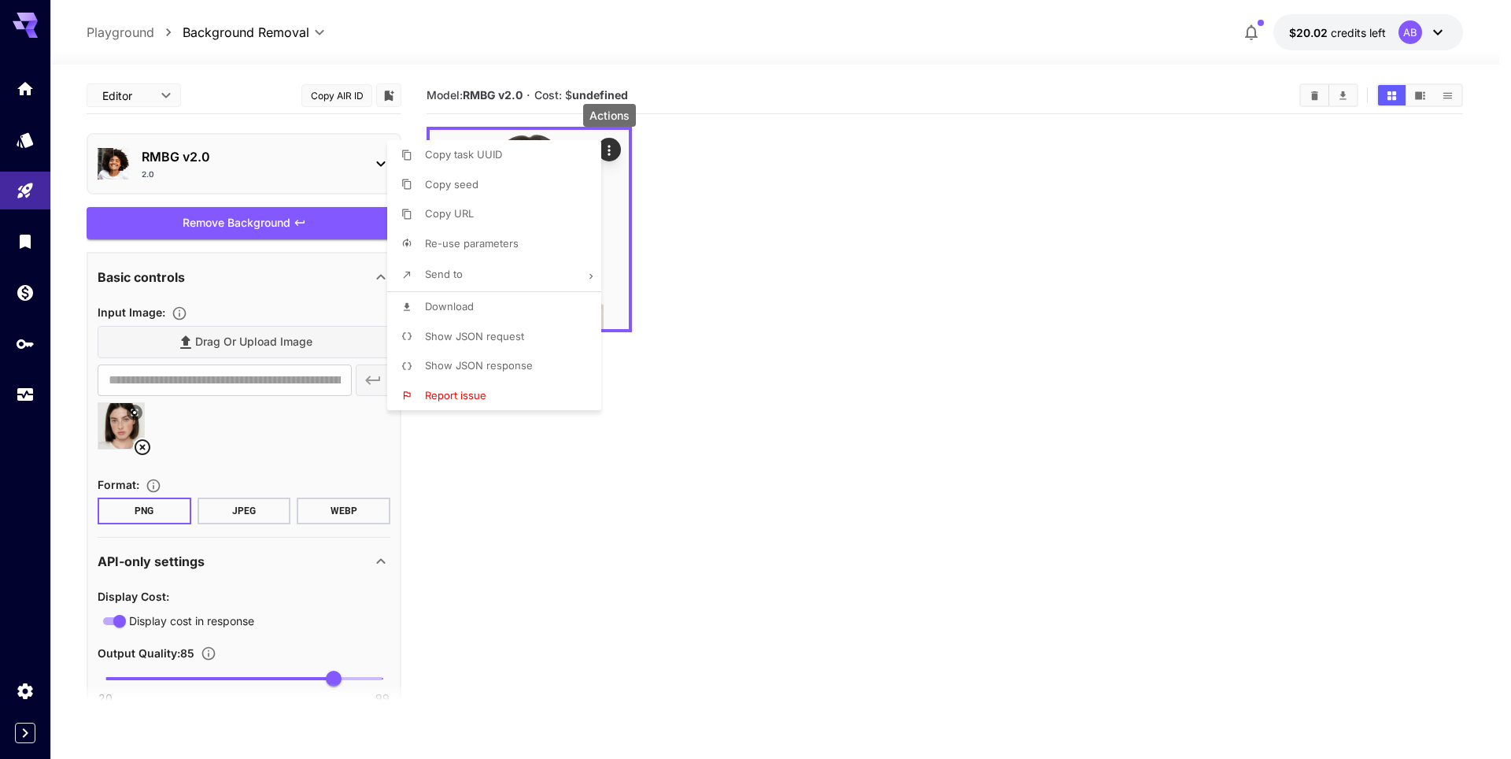
click at [472, 310] on span "Download" at bounding box center [449, 306] width 49 height 13
click at [27, 400] on div at bounding box center [755, 379] width 1511 height 759
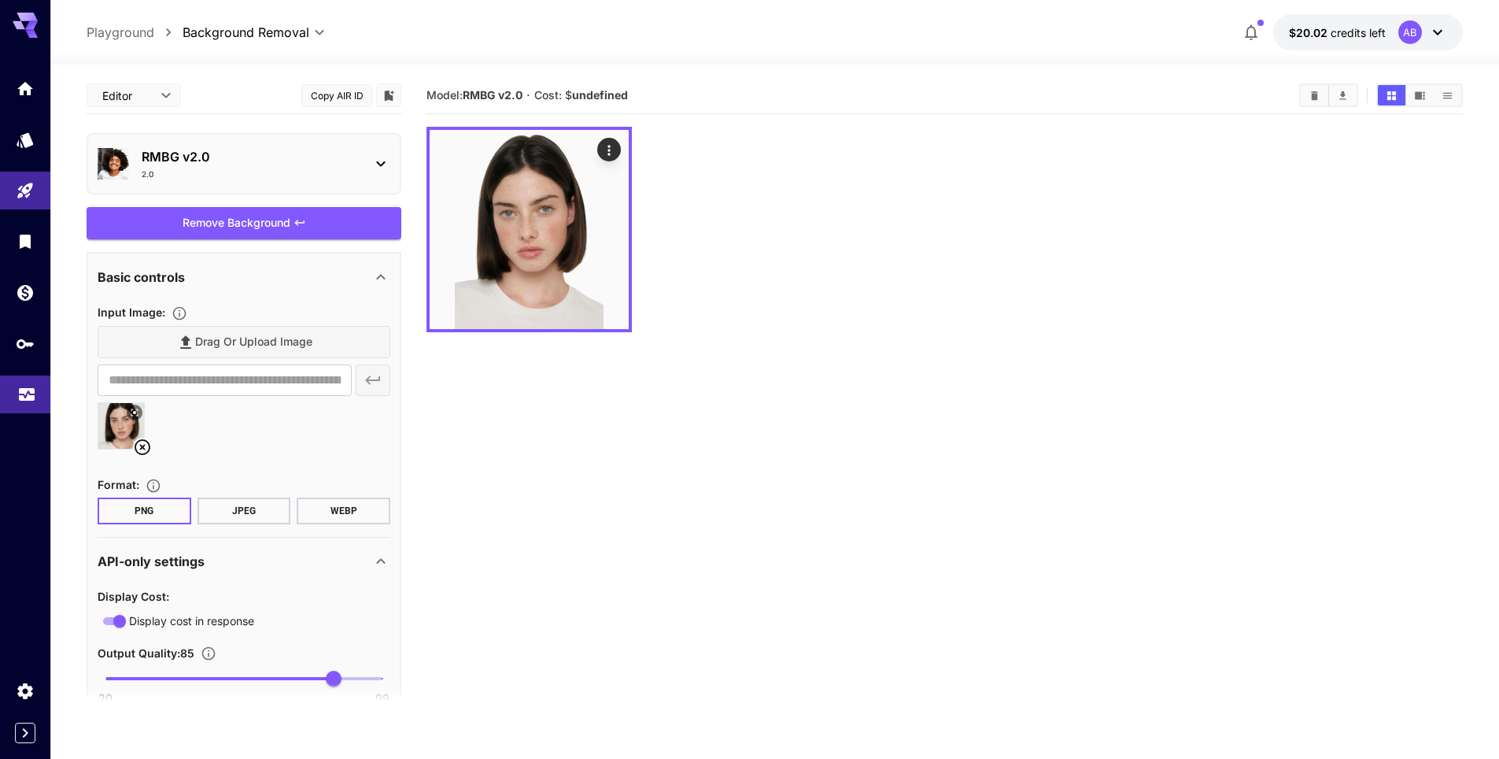
click at [24, 392] on icon "Usage" at bounding box center [26, 389] width 19 height 19
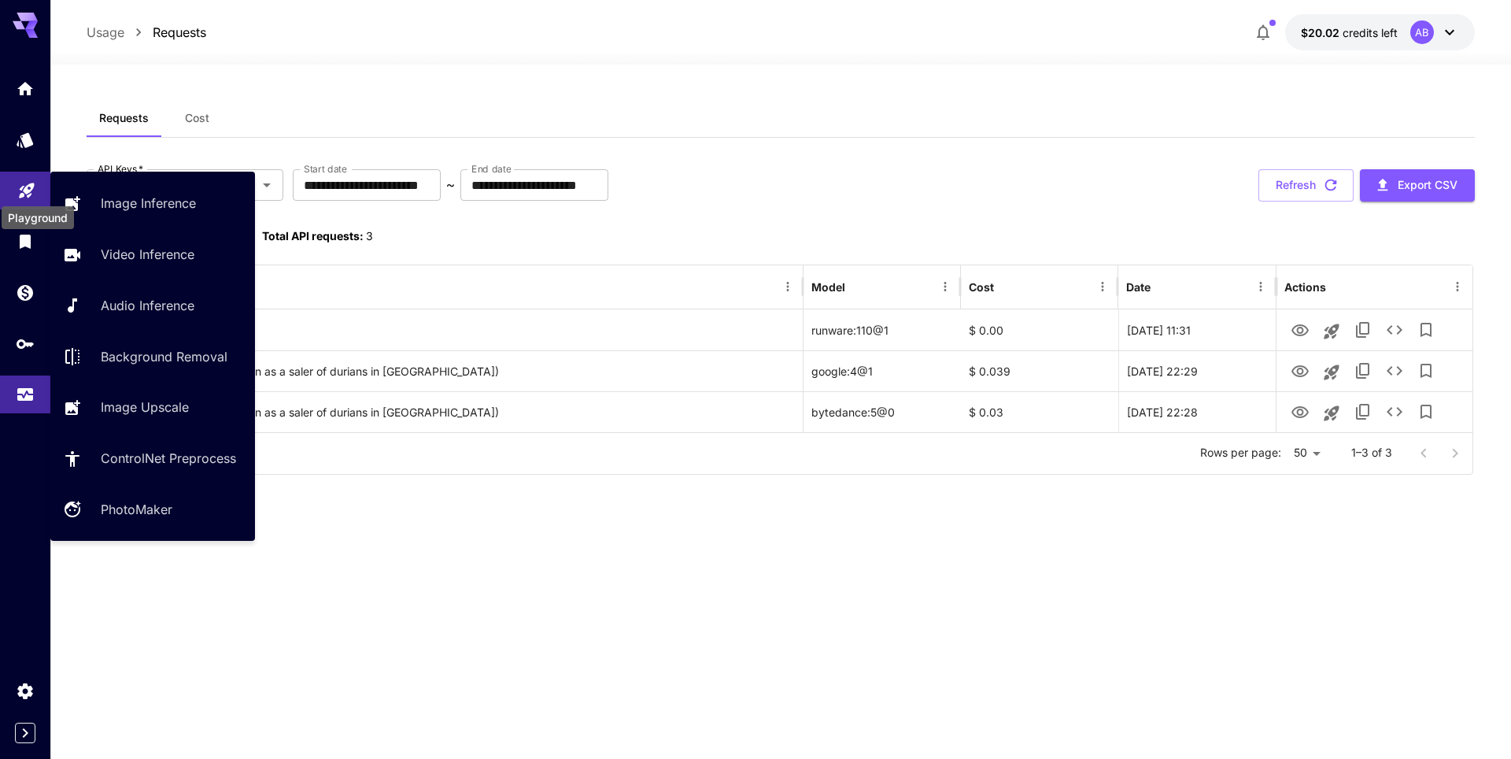
click at [20, 190] on icon "Playground" at bounding box center [26, 186] width 15 height 15
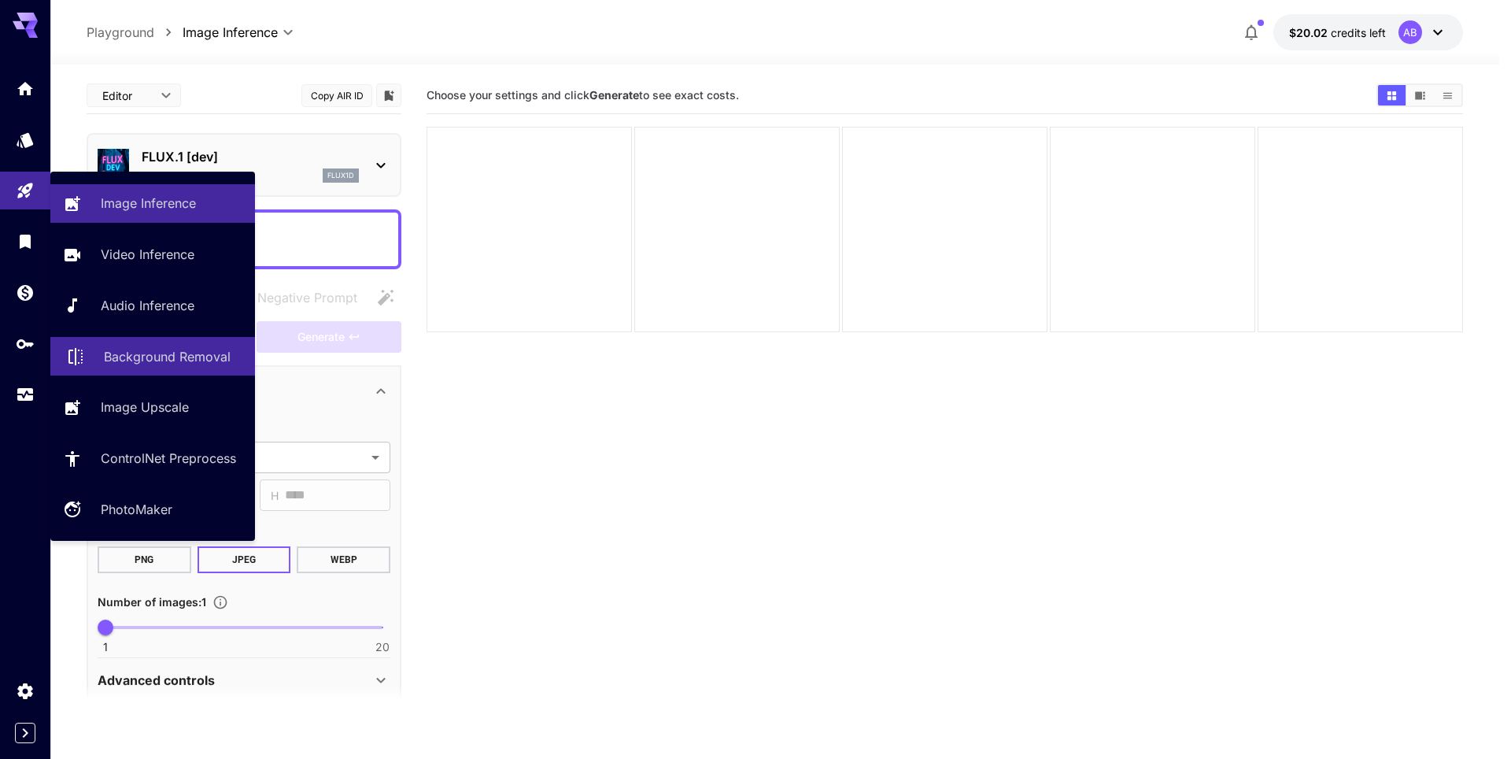
click at [166, 359] on p "Background Removal" at bounding box center [167, 356] width 127 height 19
type input "**********"
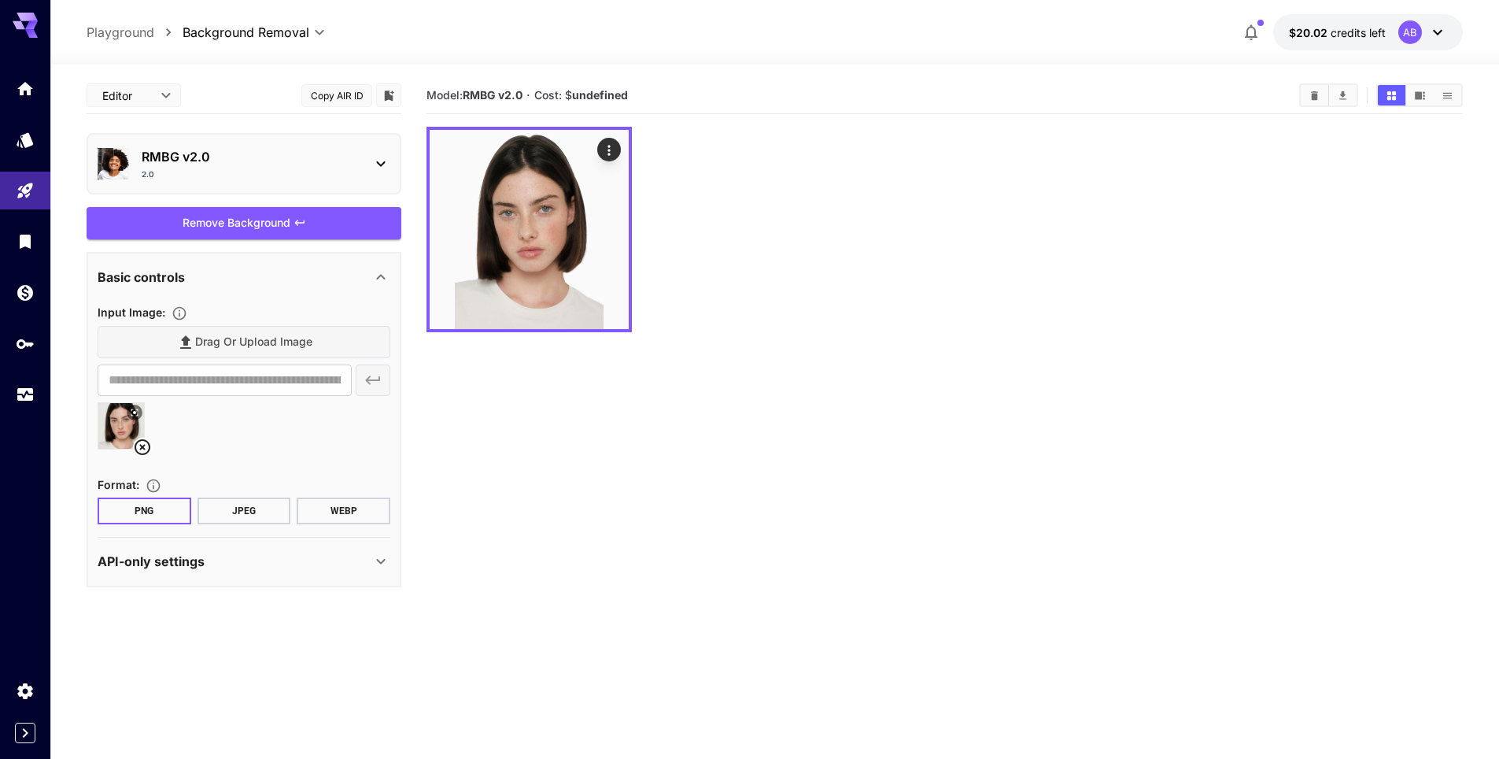
click at [574, 437] on section "Model: RMBG v2.0 · Cost: $ undefined" at bounding box center [944, 456] width 1036 height 759
click at [24, 17] on icon at bounding box center [25, 21] width 25 height 17
click at [31, 21] on icon at bounding box center [31, 25] width 13 height 9
click at [26, 91] on icon "Home" at bounding box center [26, 84] width 19 height 19
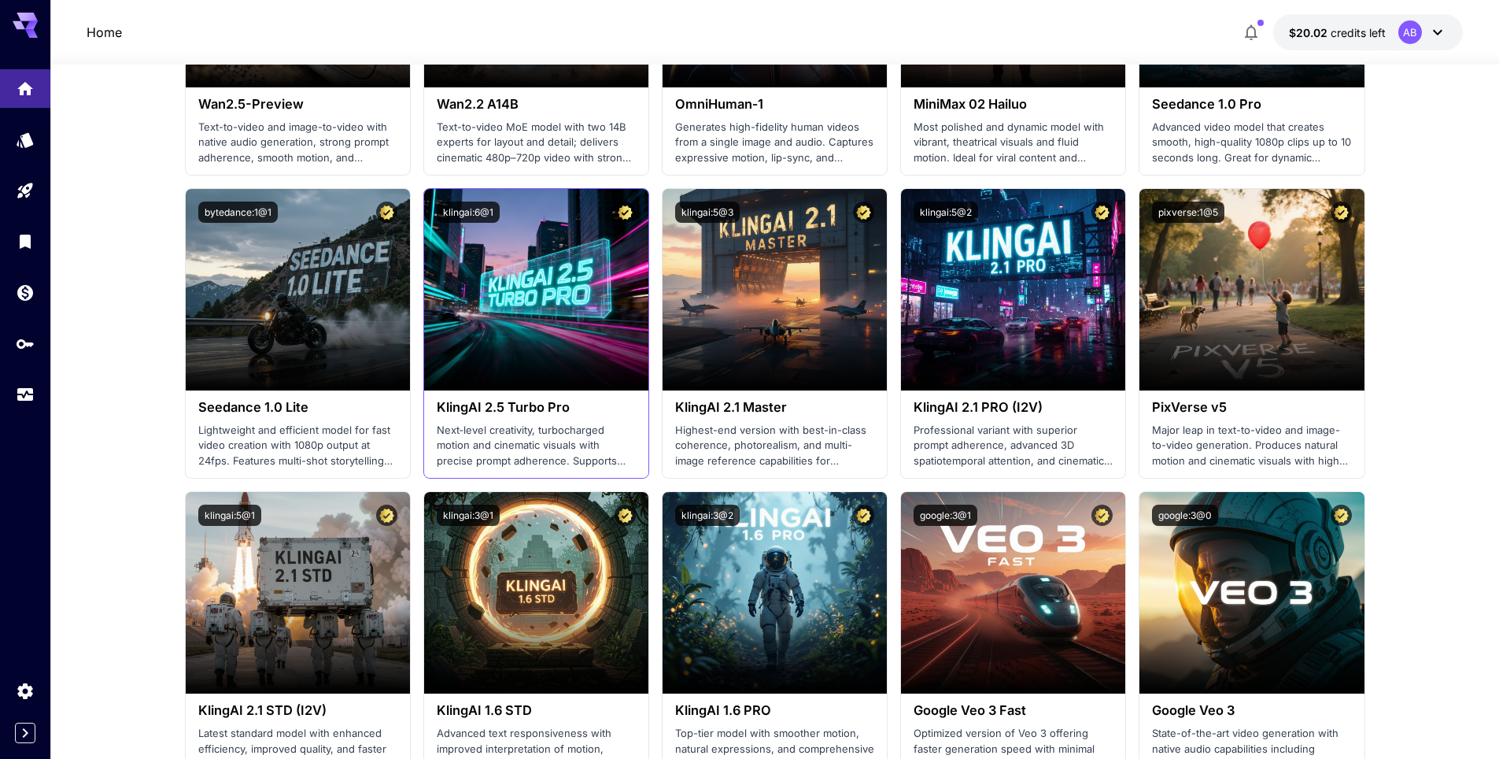
scroll to position [944, 0]
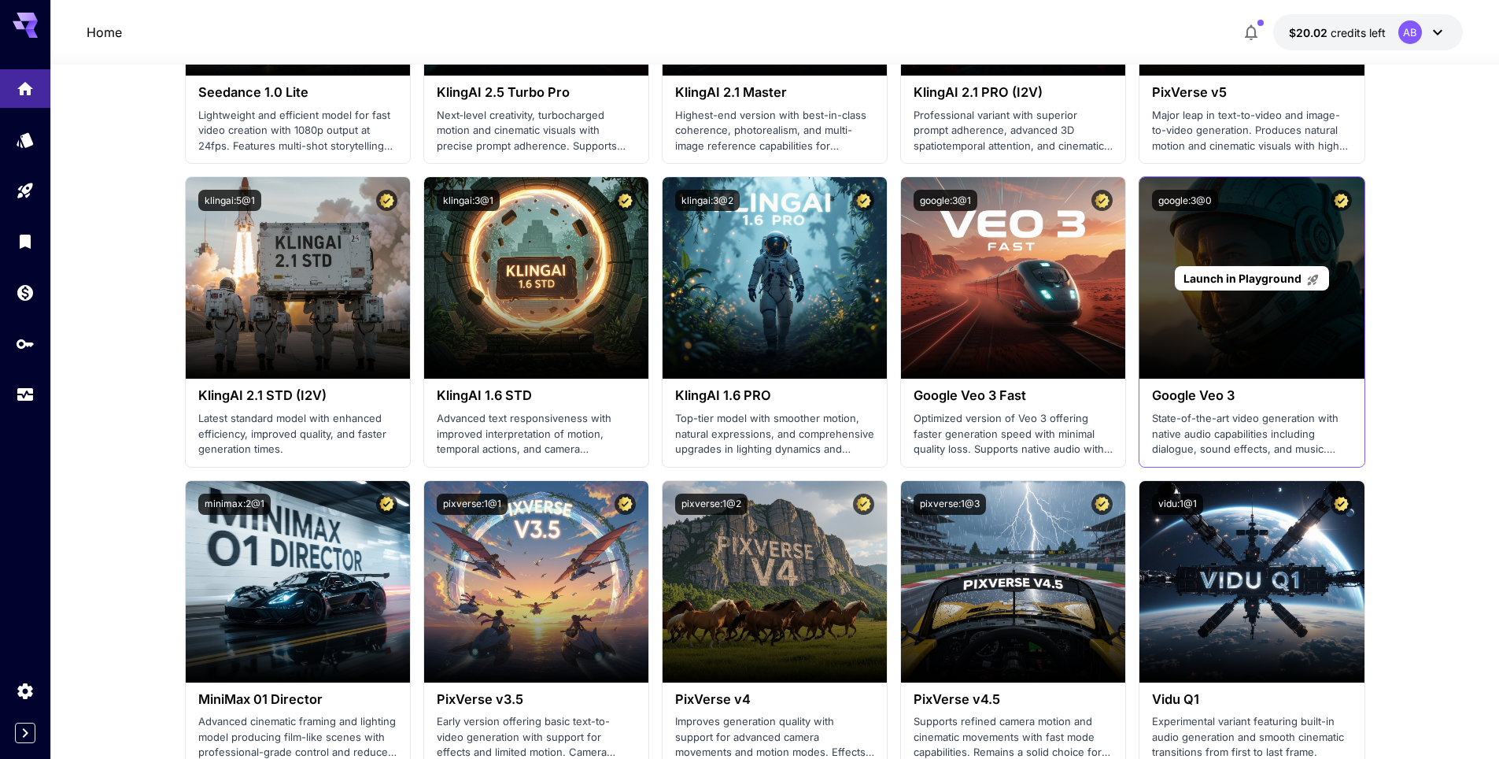
click at [1226, 296] on div "Launch in Playground" at bounding box center [1251, 277] width 224 height 201
click at [1221, 280] on span "Launch in Playground" at bounding box center [1242, 277] width 118 height 13
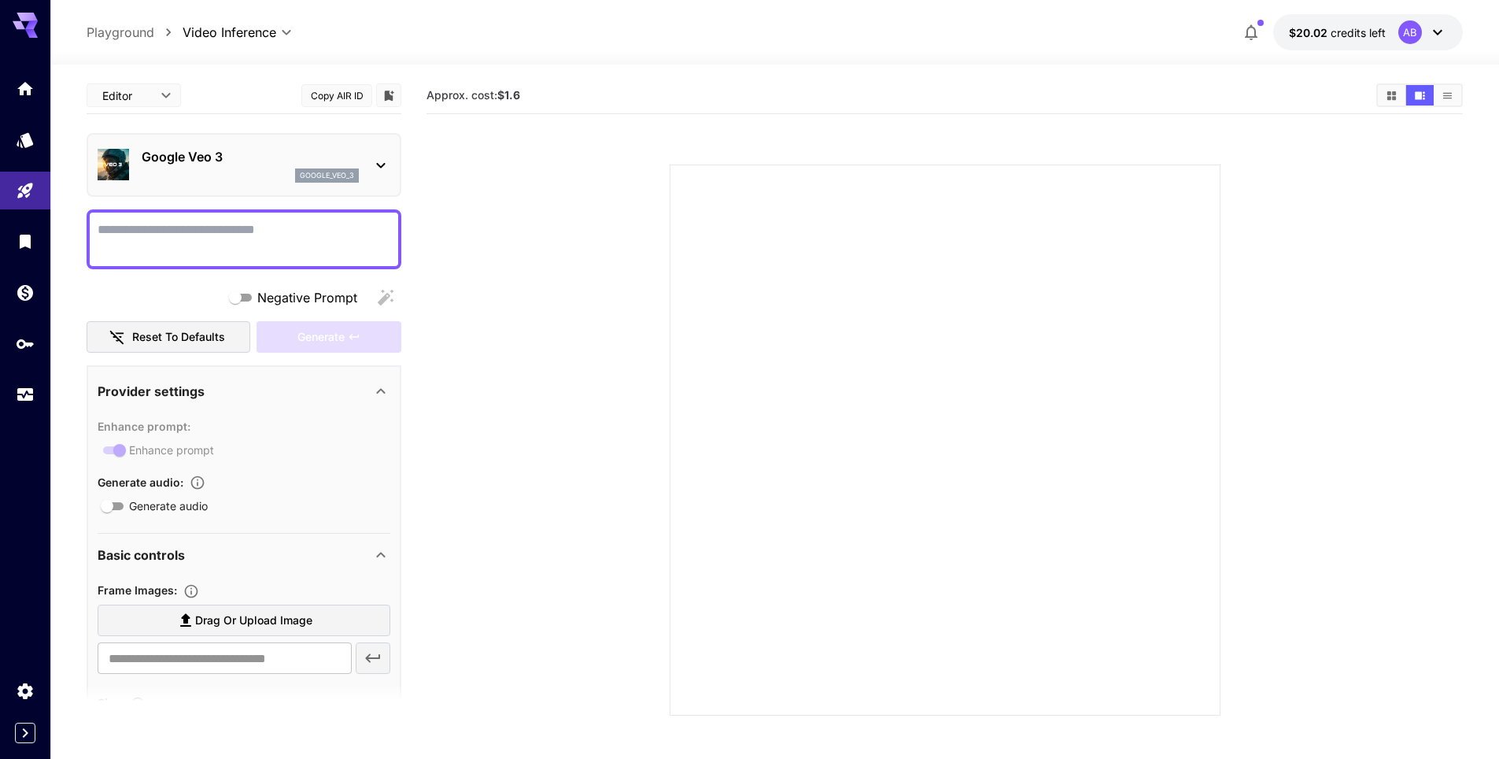
click at [131, 501] on span "Generate audio" at bounding box center [168, 505] width 79 height 17
click at [31, 397] on icon "Usage" at bounding box center [26, 389] width 19 height 19
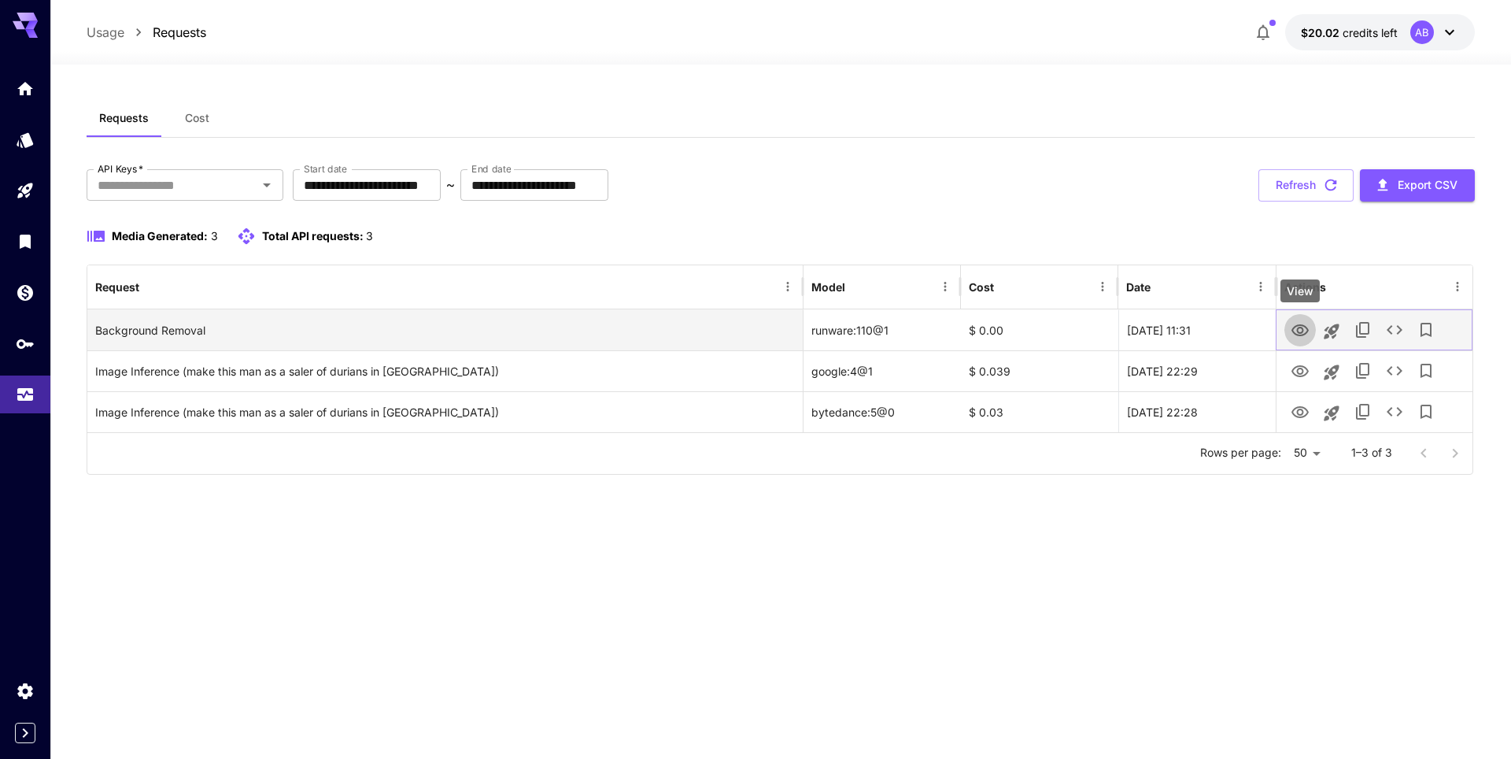
click at [1307, 329] on icon "View" at bounding box center [1299, 330] width 17 height 12
click at [1393, 333] on icon "See details" at bounding box center [1394, 329] width 19 height 19
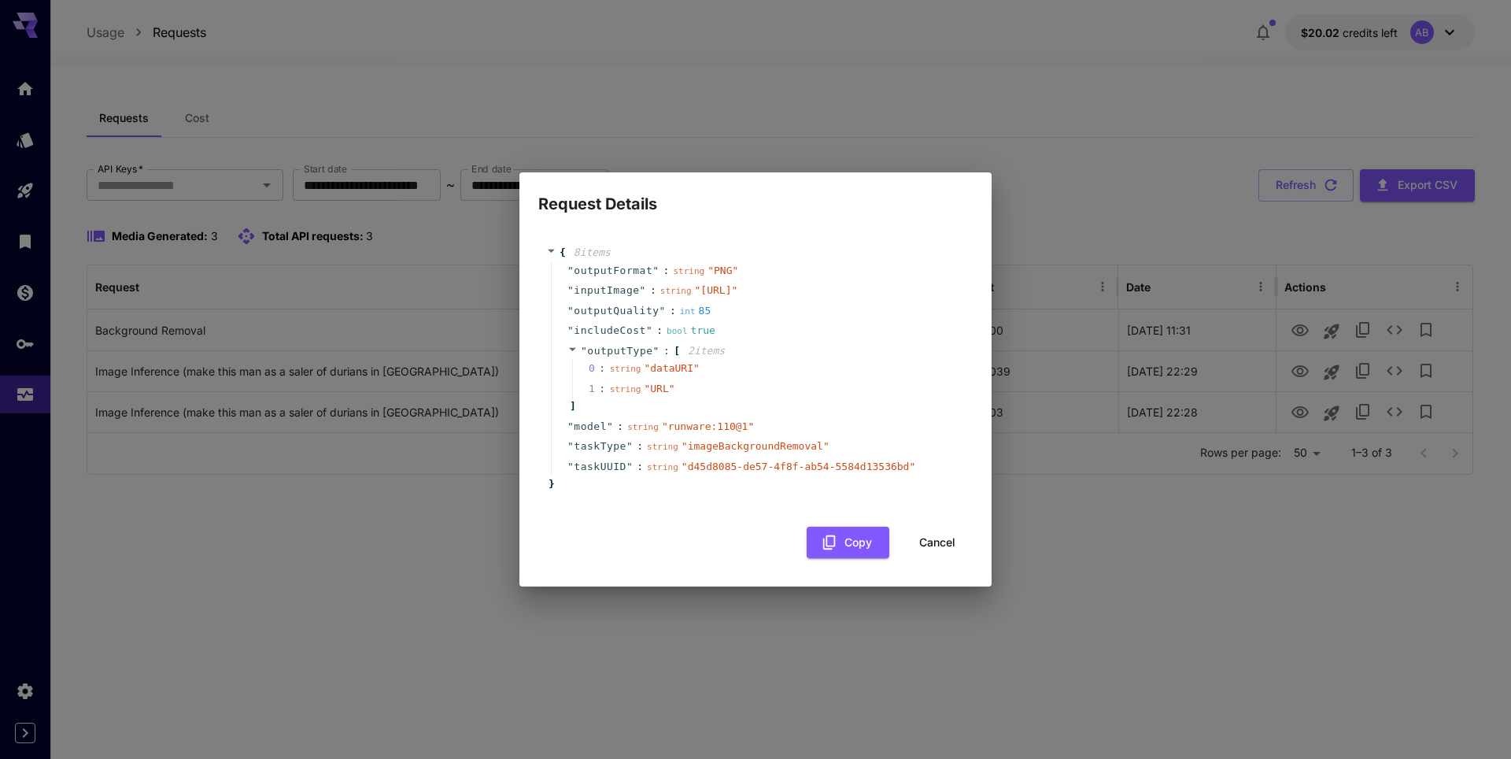
click at [917, 553] on button "Cancel" at bounding box center [937, 542] width 71 height 32
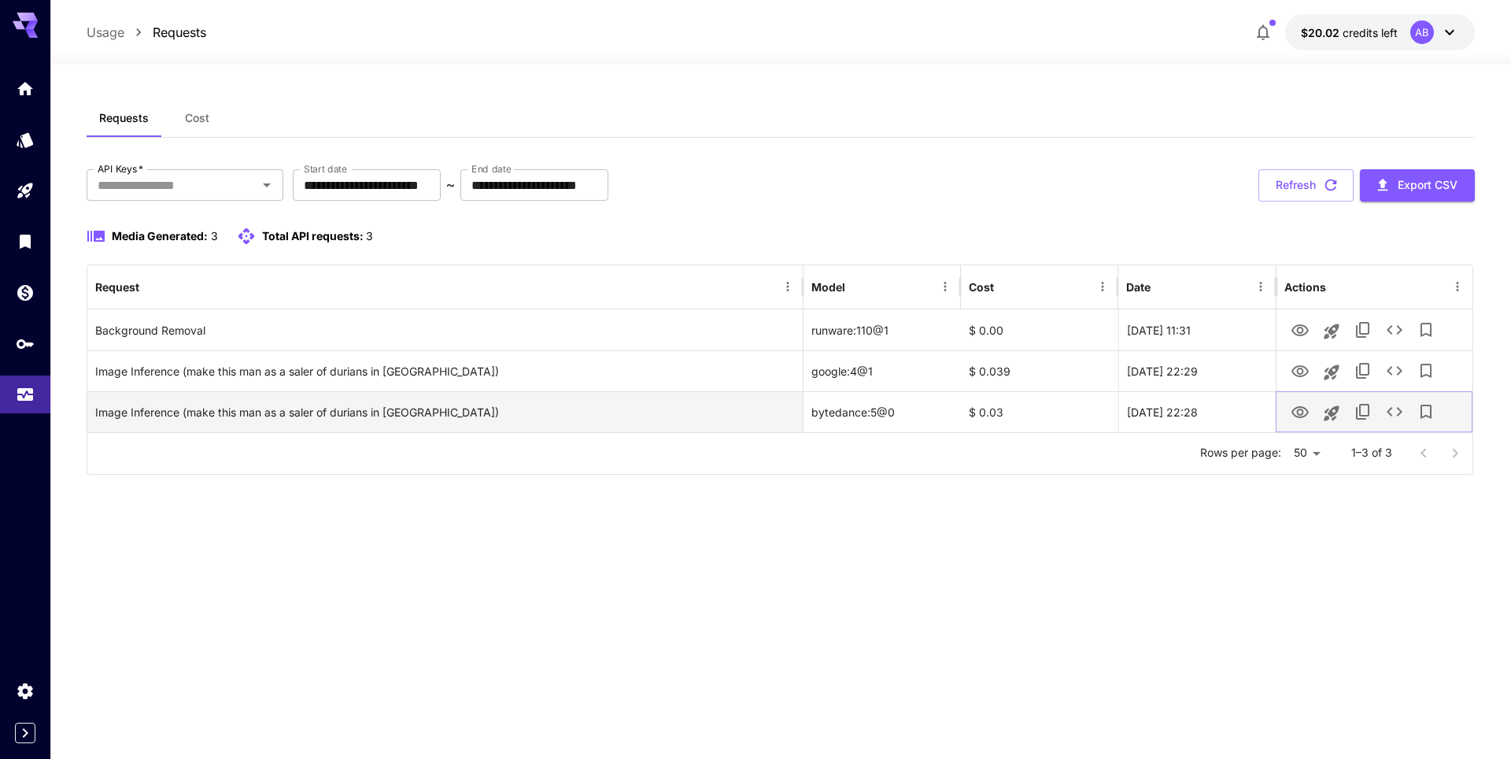
click at [1292, 420] on icon "View" at bounding box center [1299, 412] width 19 height 19
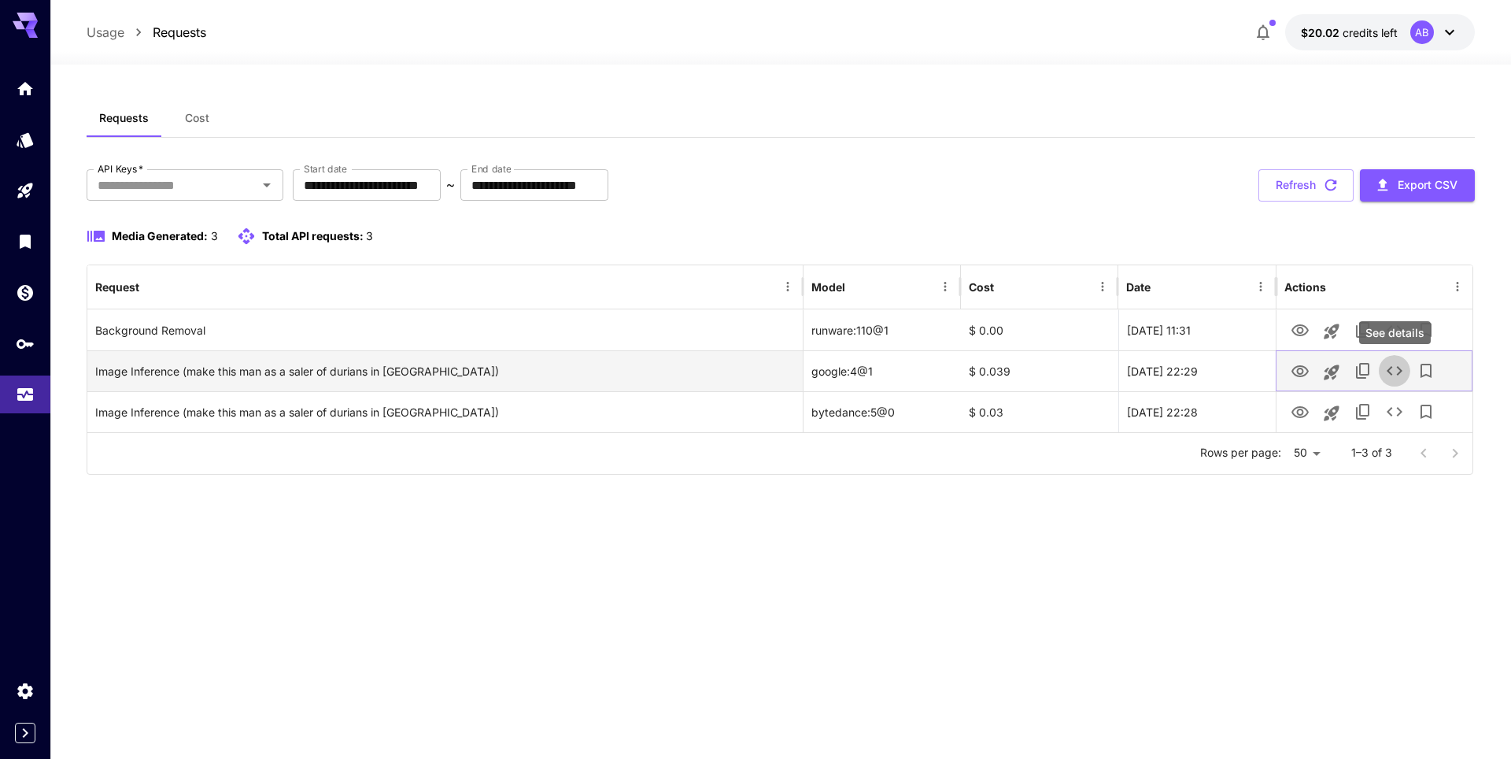
click at [1386, 372] on icon "See details" at bounding box center [1394, 370] width 19 height 19
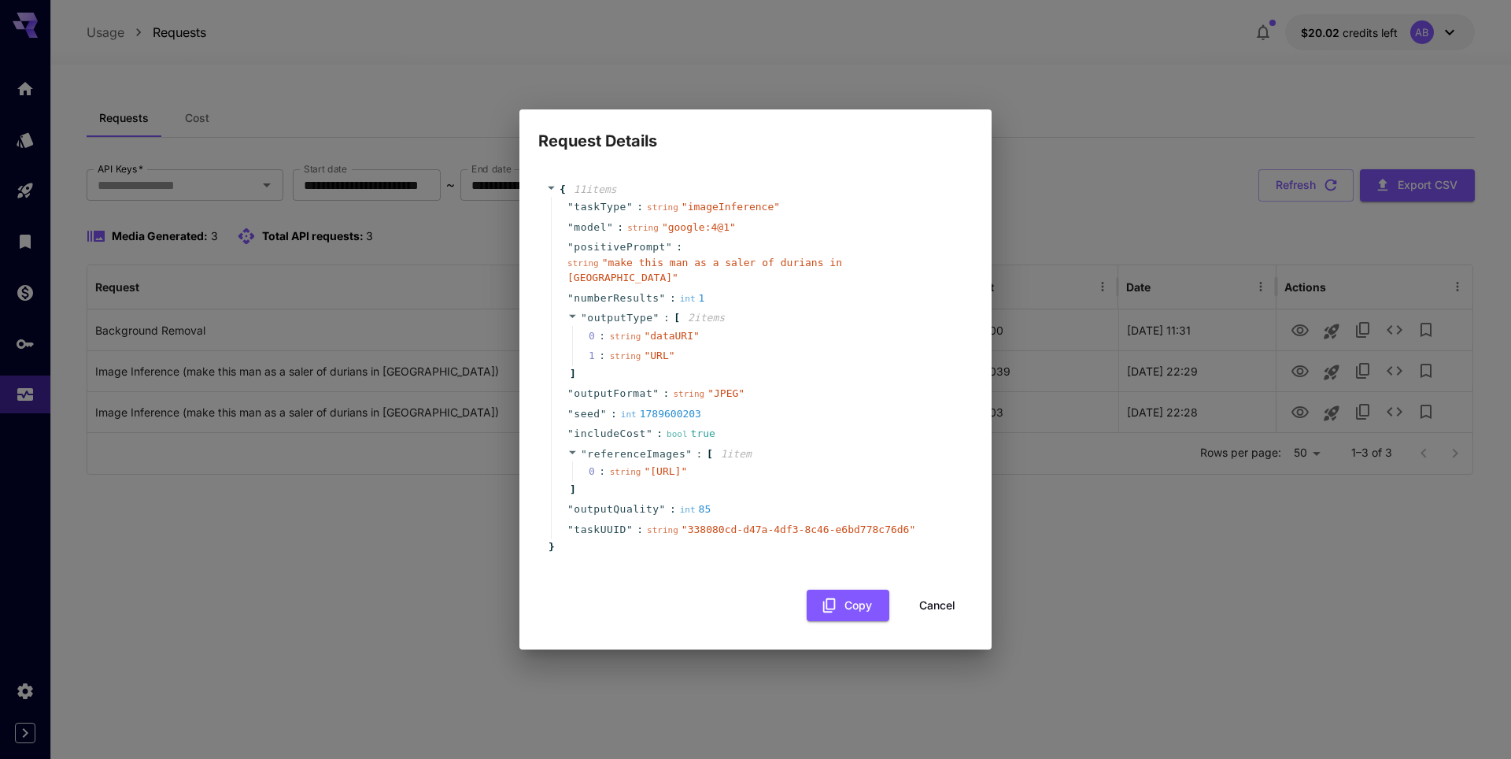
click at [1043, 211] on div "Request Details { 11 item s " taskType " : string " imageInference " " model " …" at bounding box center [755, 379] width 1511 height 759
click at [943, 612] on button "Cancel" at bounding box center [937, 605] width 71 height 32
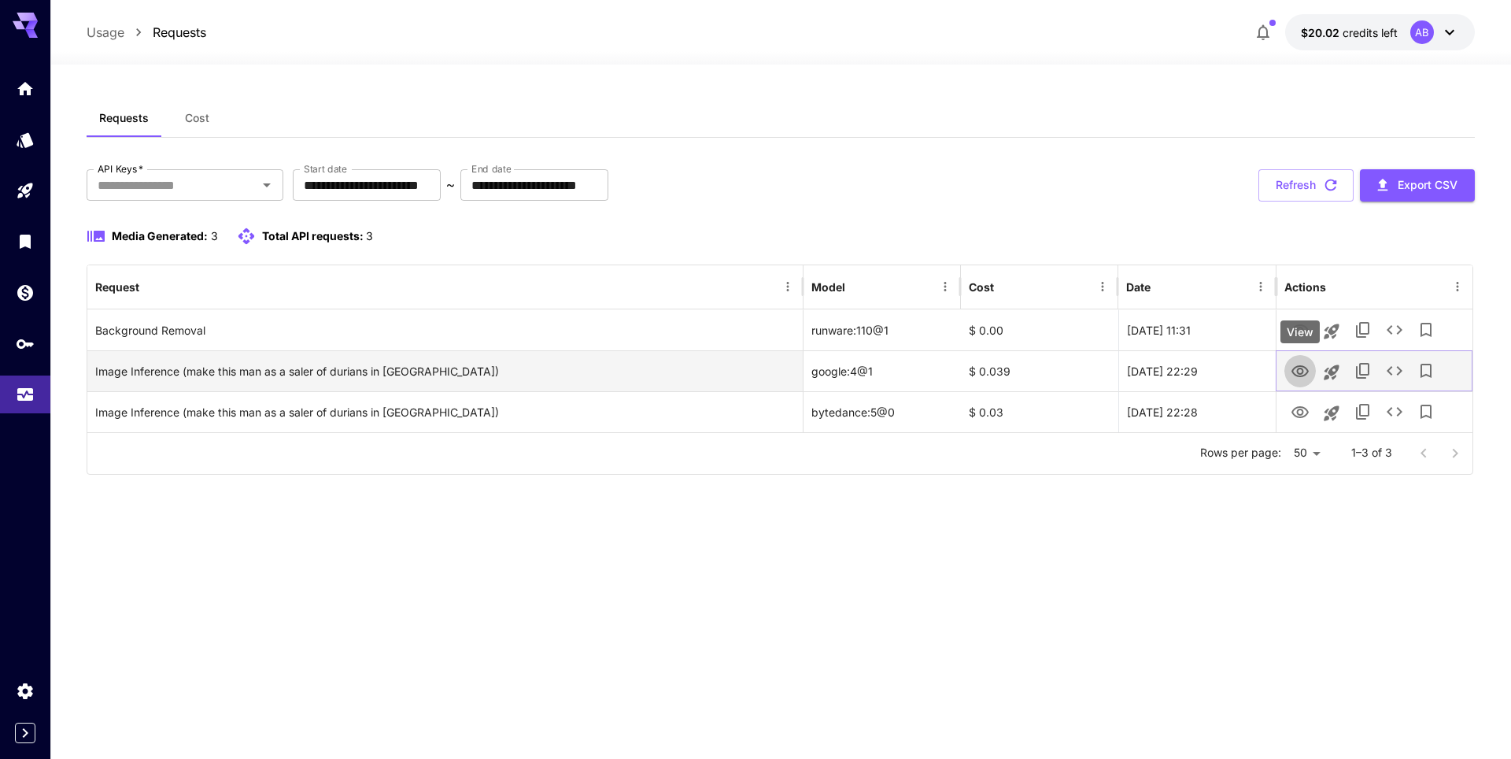
click at [1298, 369] on icon "View" at bounding box center [1299, 371] width 17 height 12
